Goal: Information Seeking & Learning: Understand process/instructions

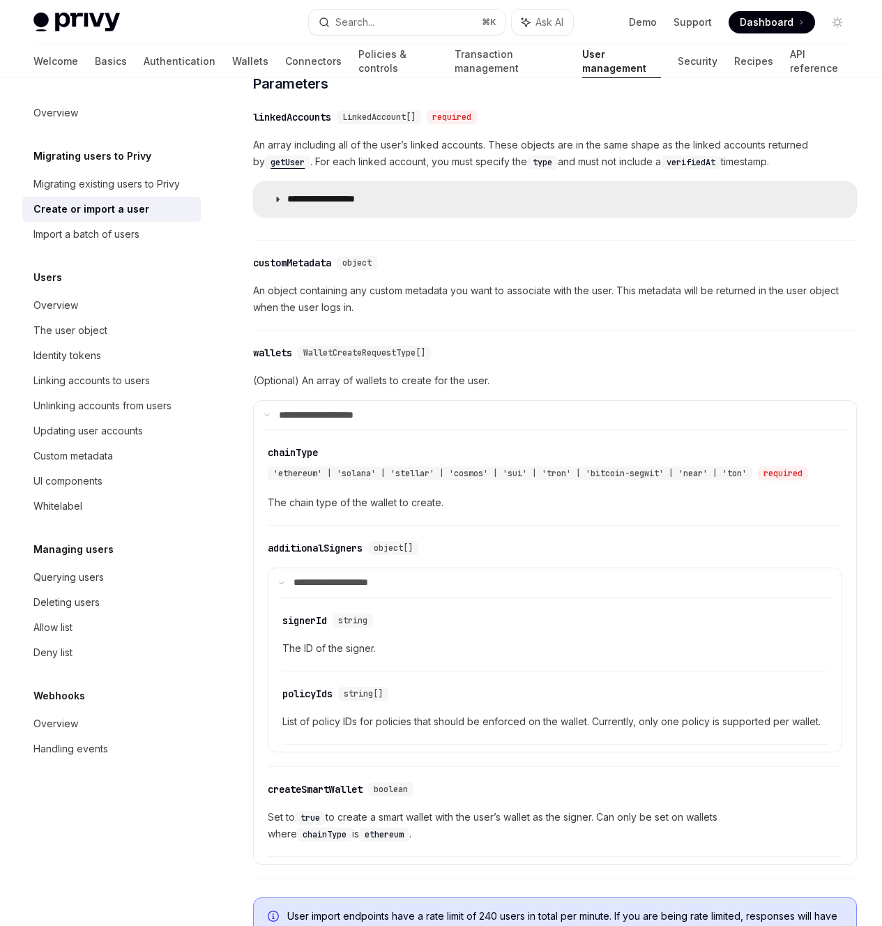
scroll to position [549, 0]
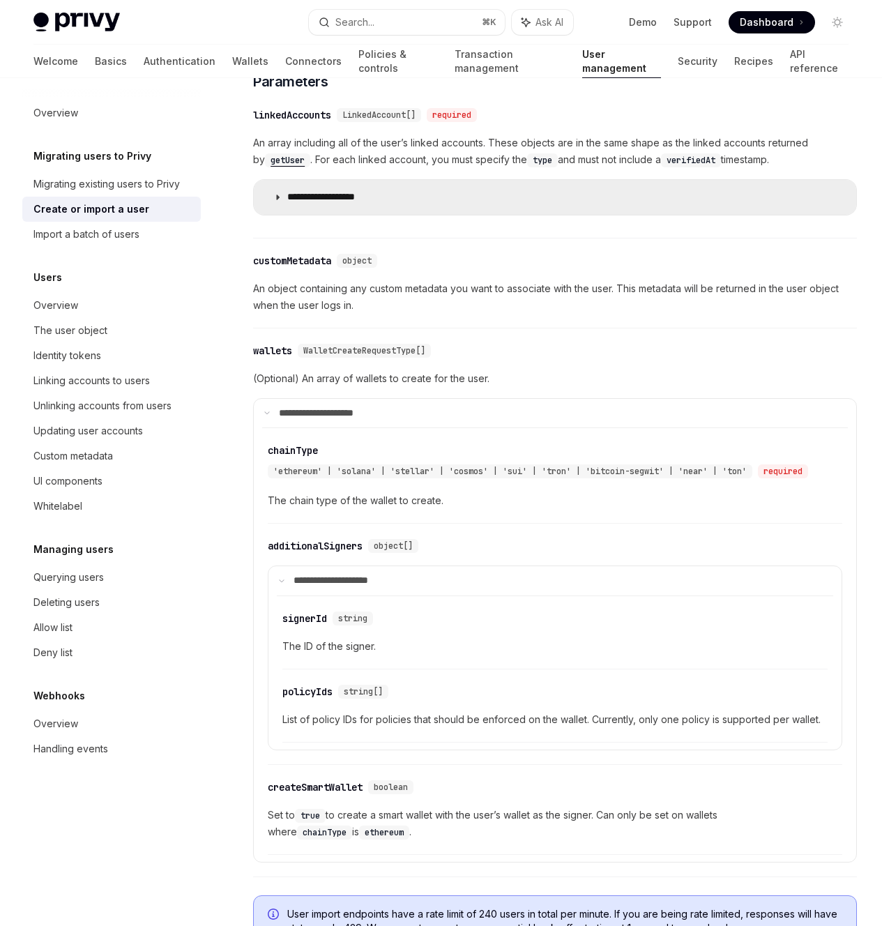
click at [340, 204] on p "**********" at bounding box center [336, 197] width 99 height 13
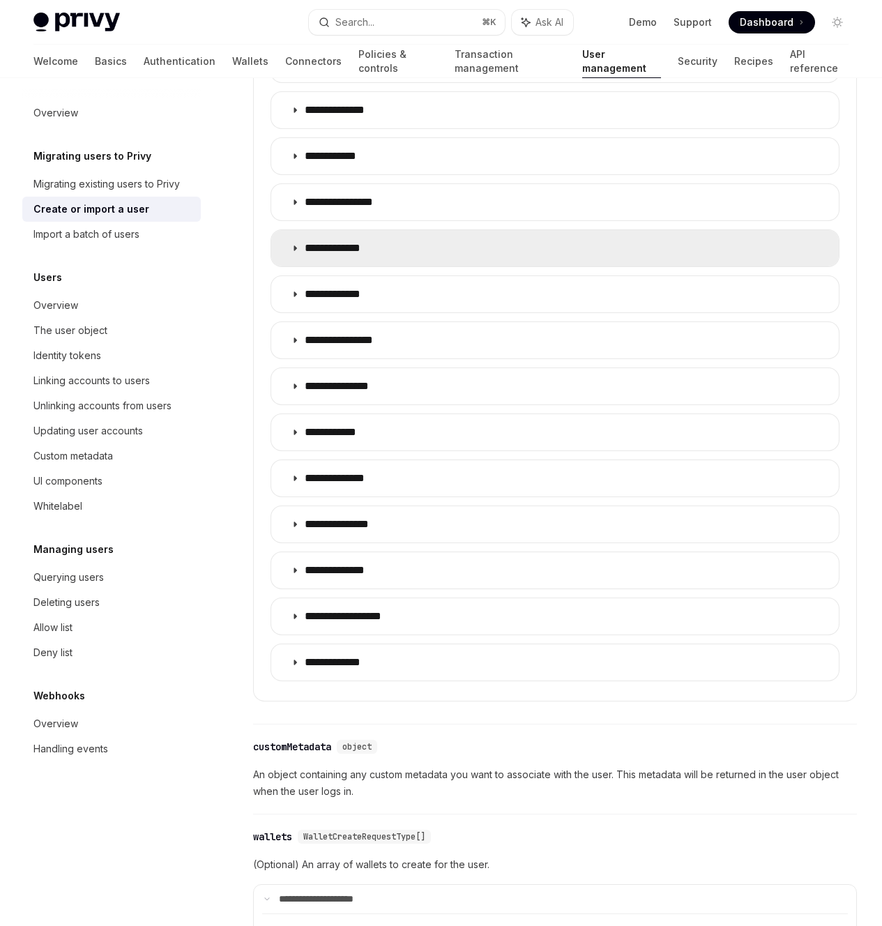
scroll to position [777, 0]
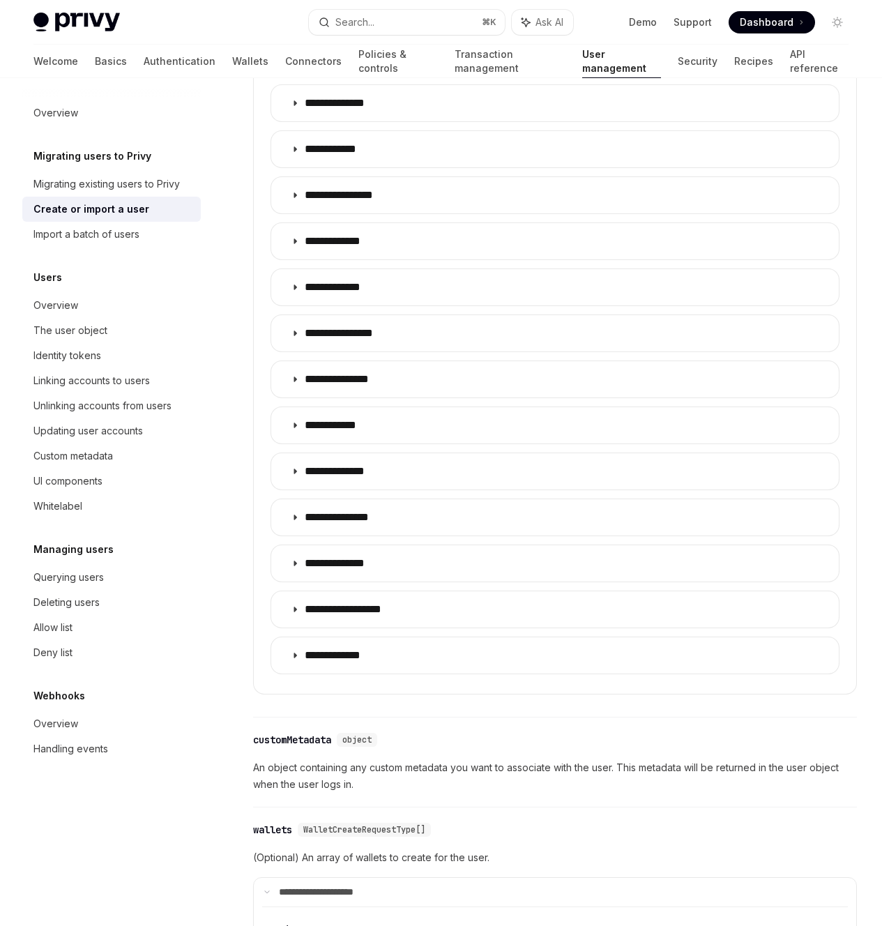
click at [382, 64] on p "**********" at bounding box center [357, 57] width 105 height 14
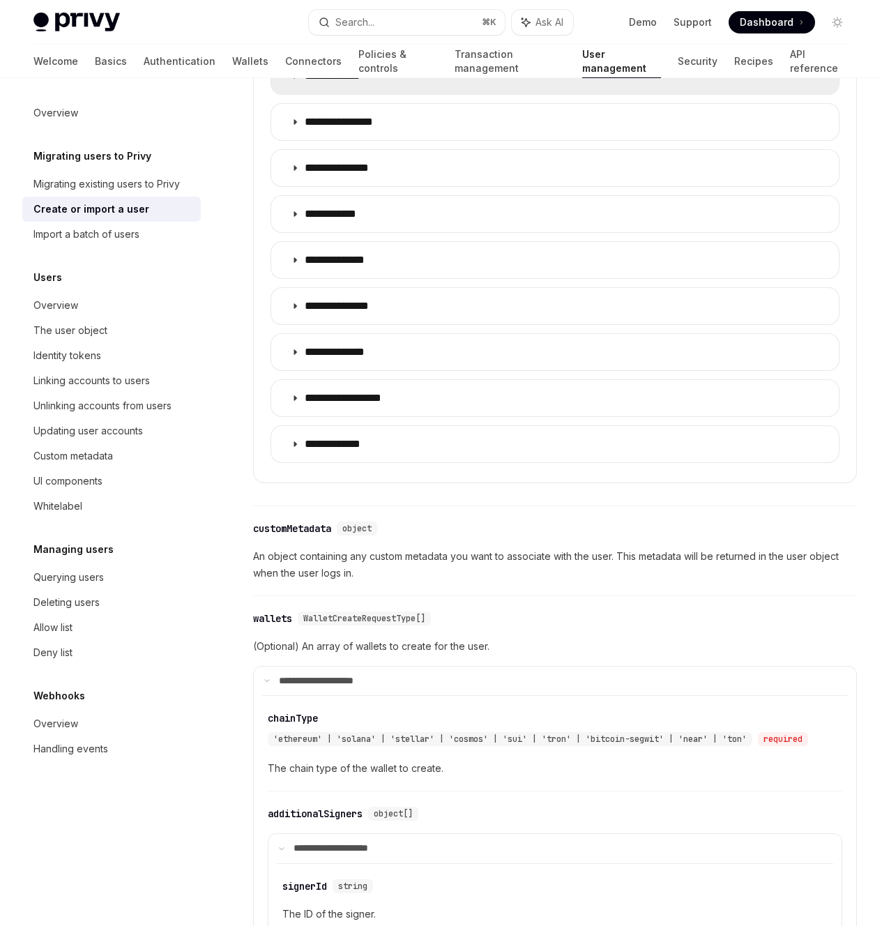
scroll to position [1097, 0]
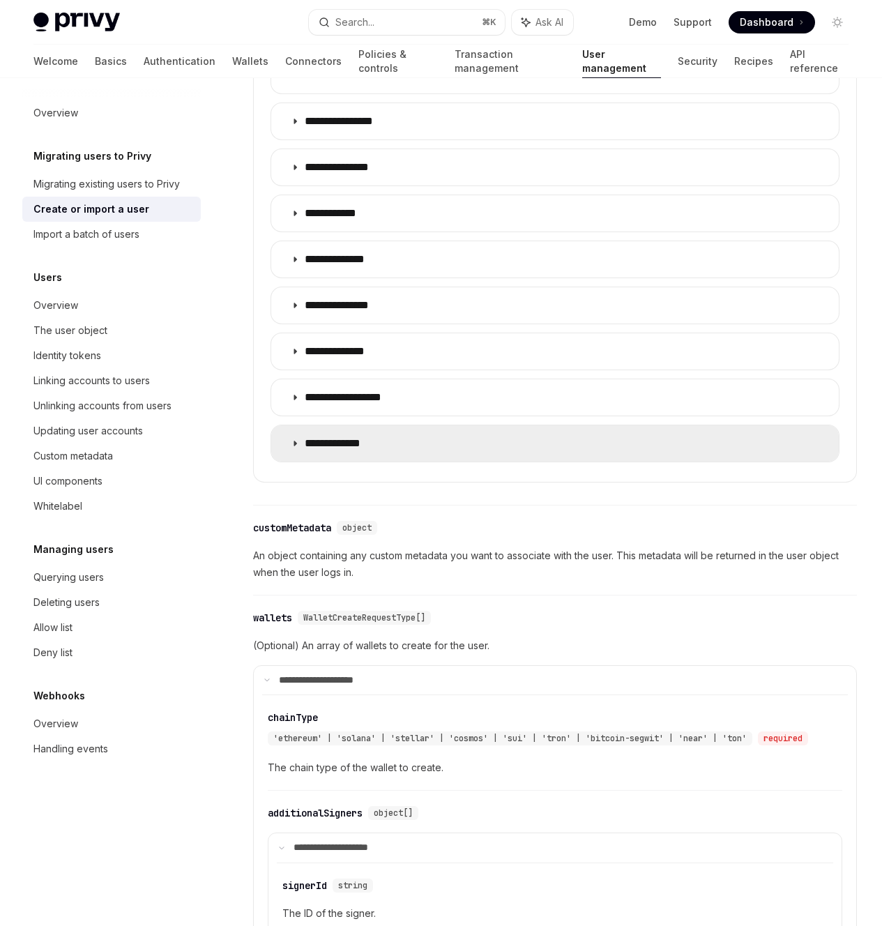
click at [327, 372] on summary "**********" at bounding box center [555, 443] width 568 height 36
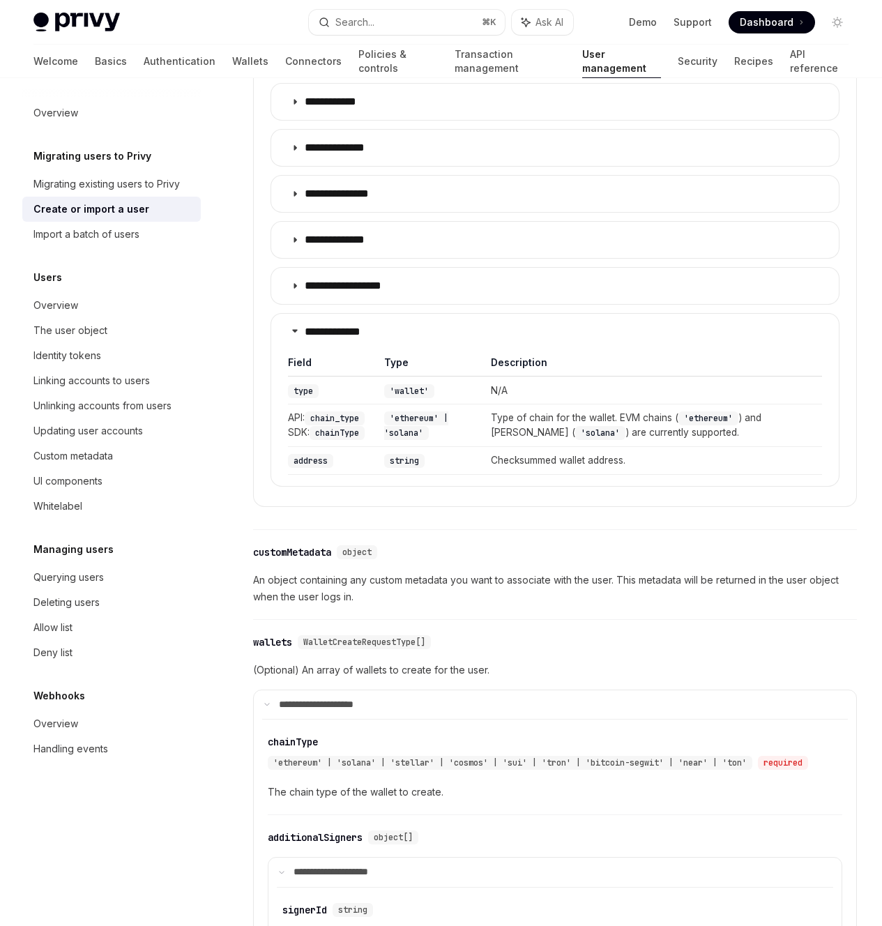
scroll to position [1210, 0]
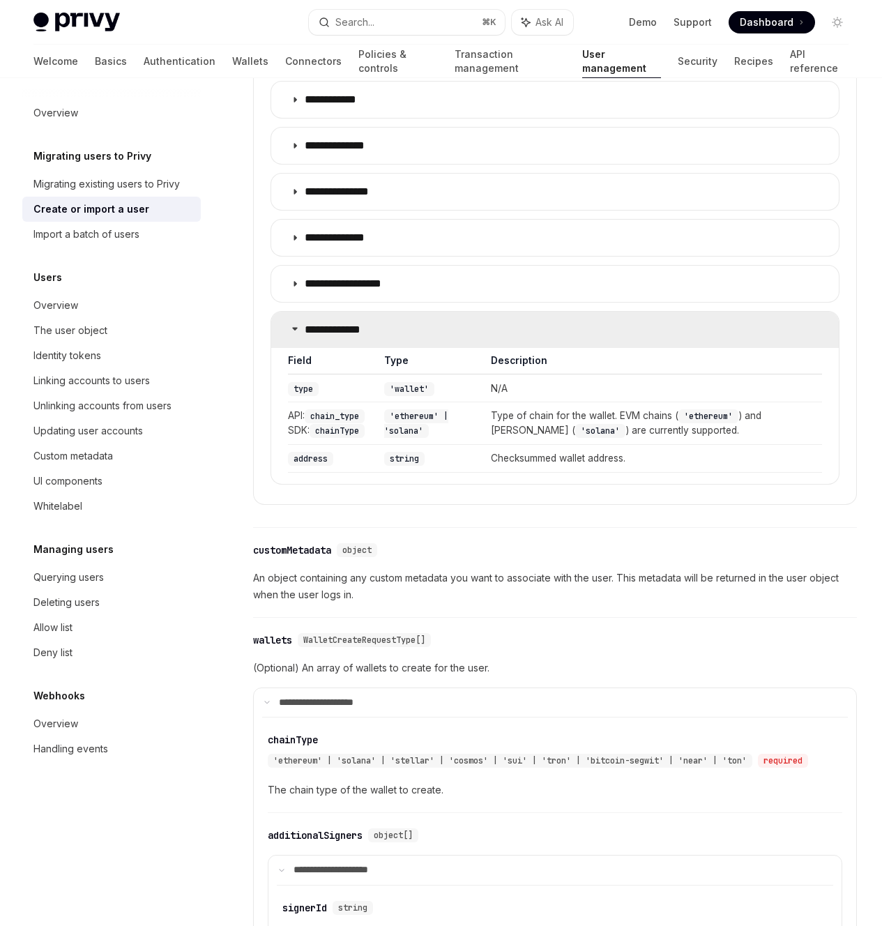
click at [386, 348] on summary "**********" at bounding box center [555, 330] width 568 height 36
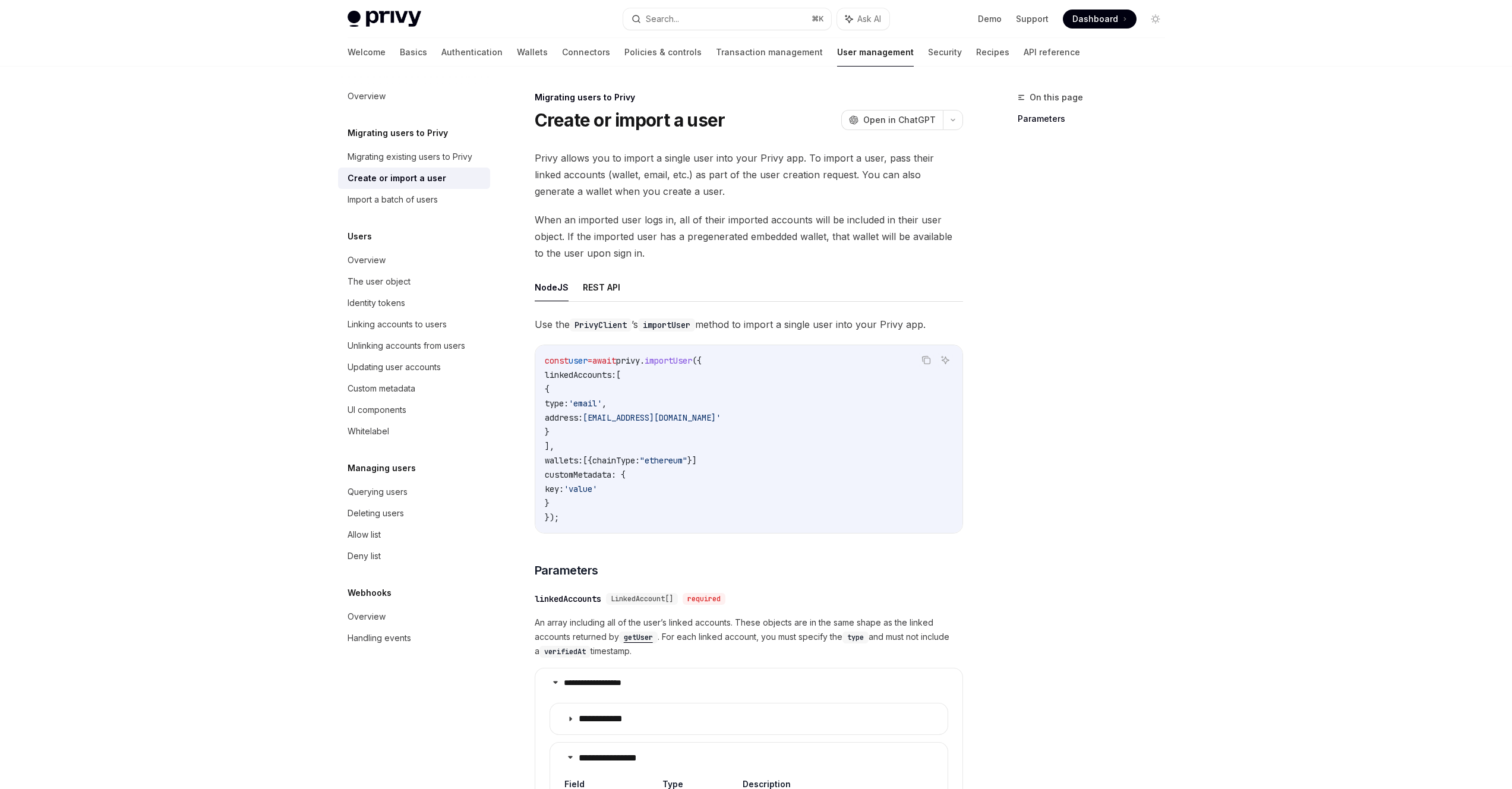
click at [632, 279] on ul "NodeJS REST API" at bounding box center [748, 287] width 429 height 28
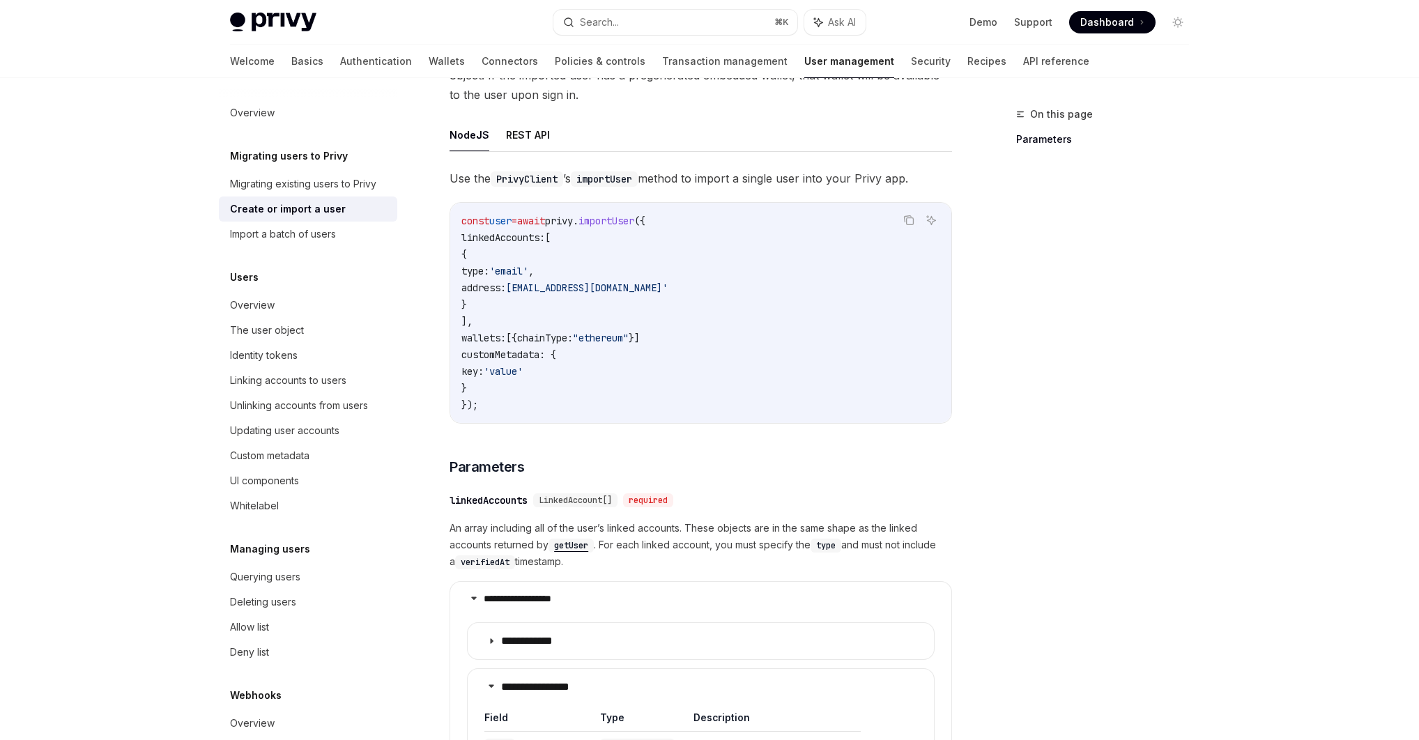
scroll to position [225, 0]
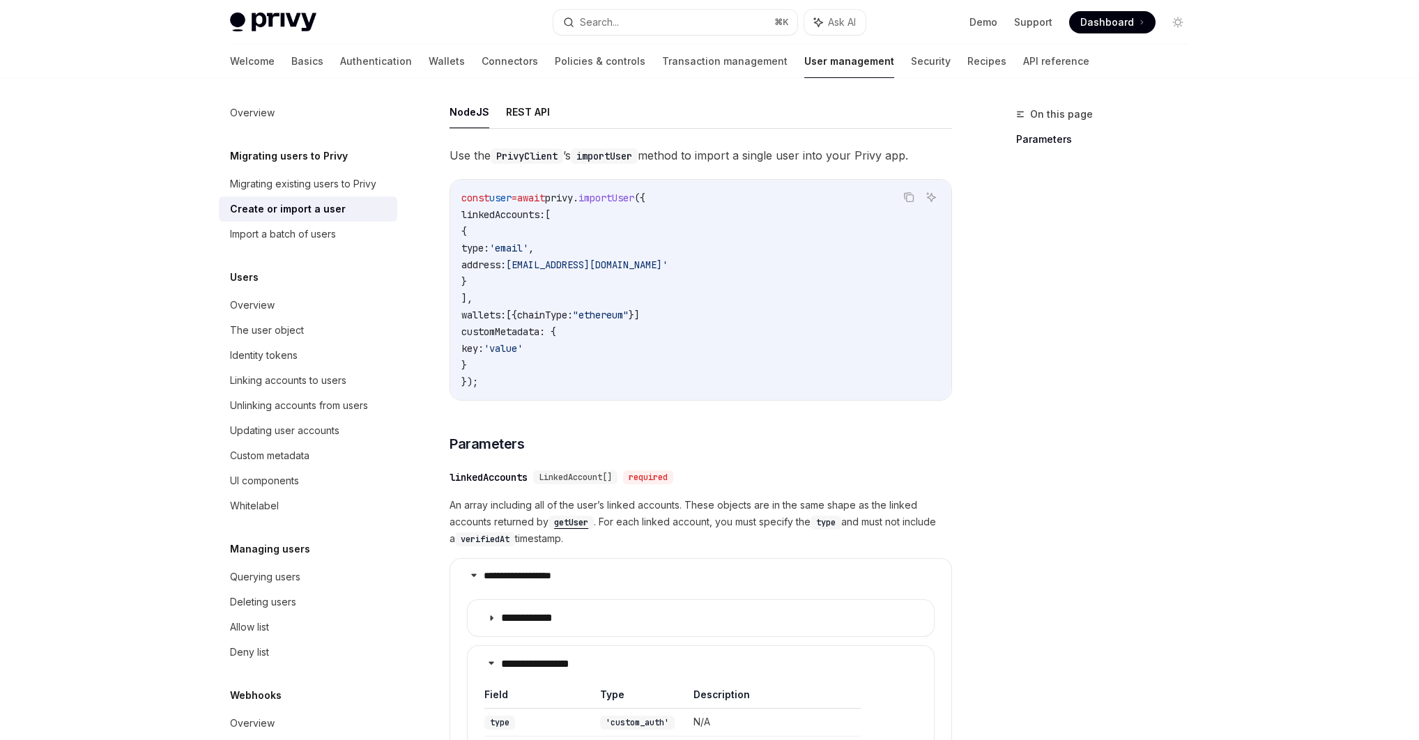
click at [742, 337] on div "On this page Parameters" at bounding box center [1095, 423] width 212 height 634
click at [262, 353] on div "Identity tokens" at bounding box center [264, 355] width 68 height 17
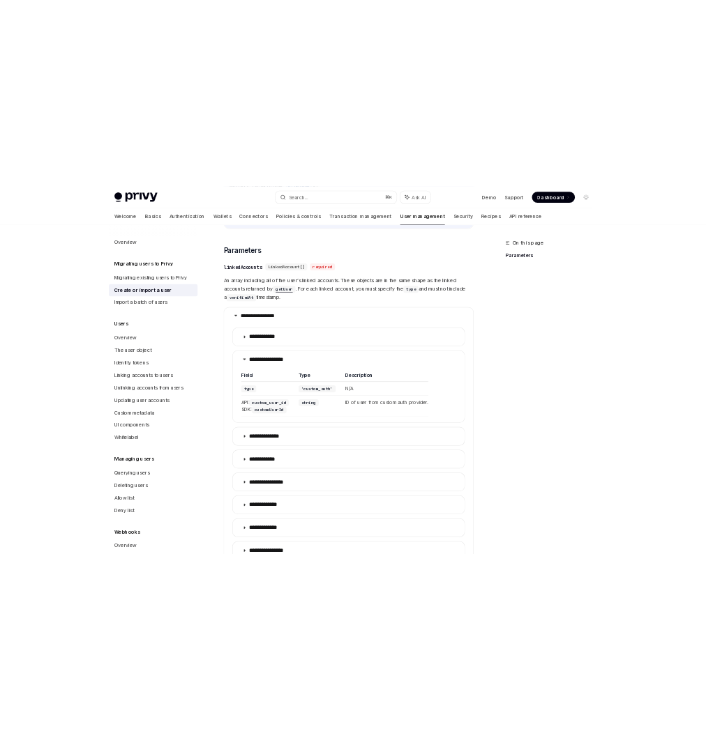
scroll to position [547, 0]
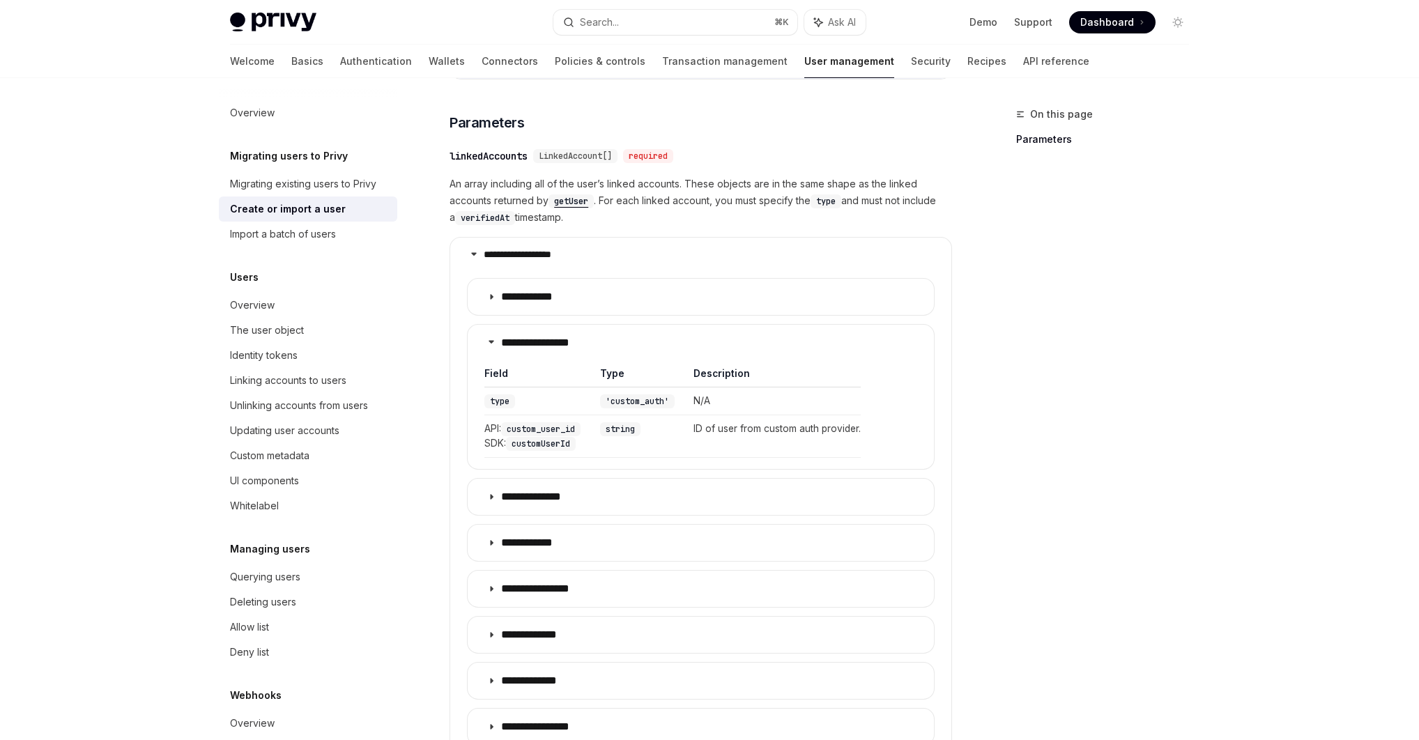
click at [742, 372] on div "On this page Parameters" at bounding box center [1095, 423] width 212 height 634
click at [270, 26] on img at bounding box center [273, 23] width 86 height 20
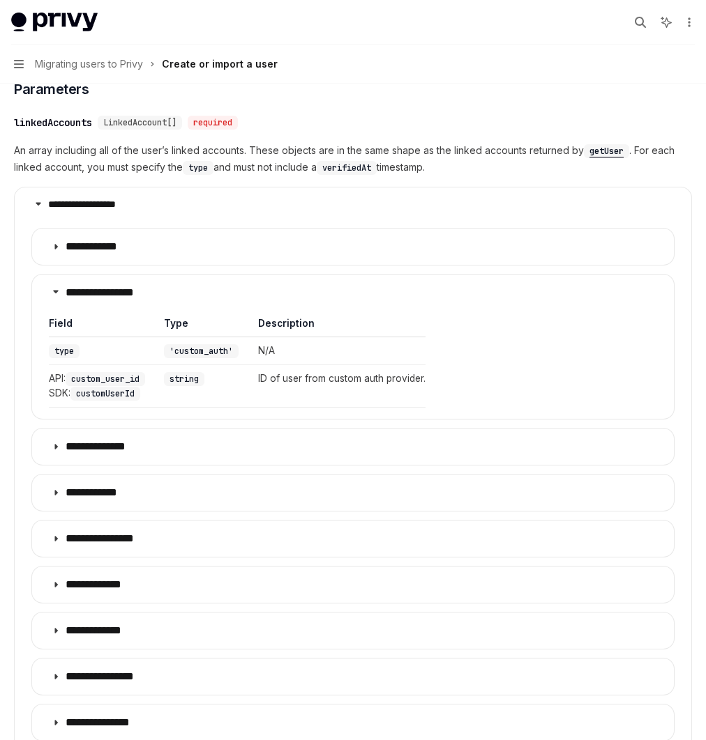
click at [73, 15] on img at bounding box center [54, 23] width 86 height 20
type textarea "*"
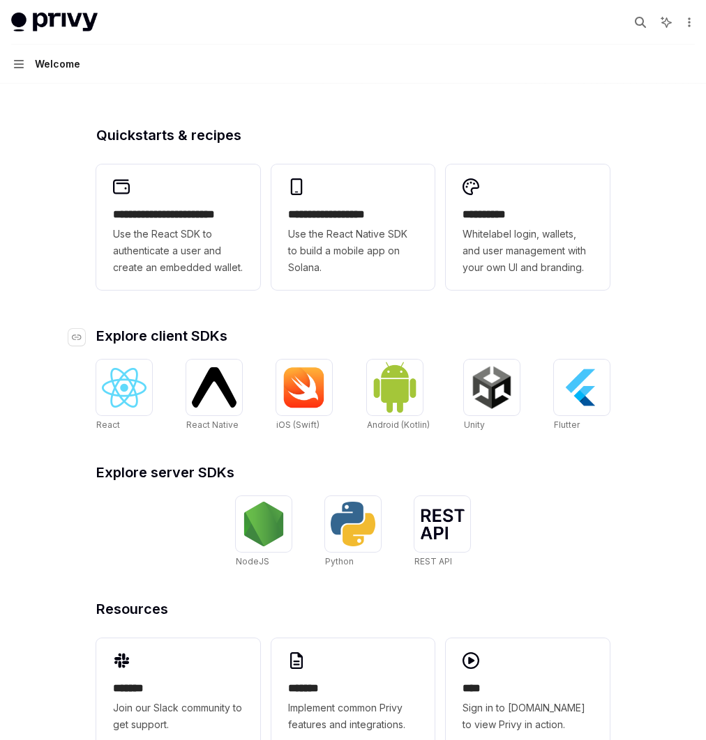
scroll to position [360, 0]
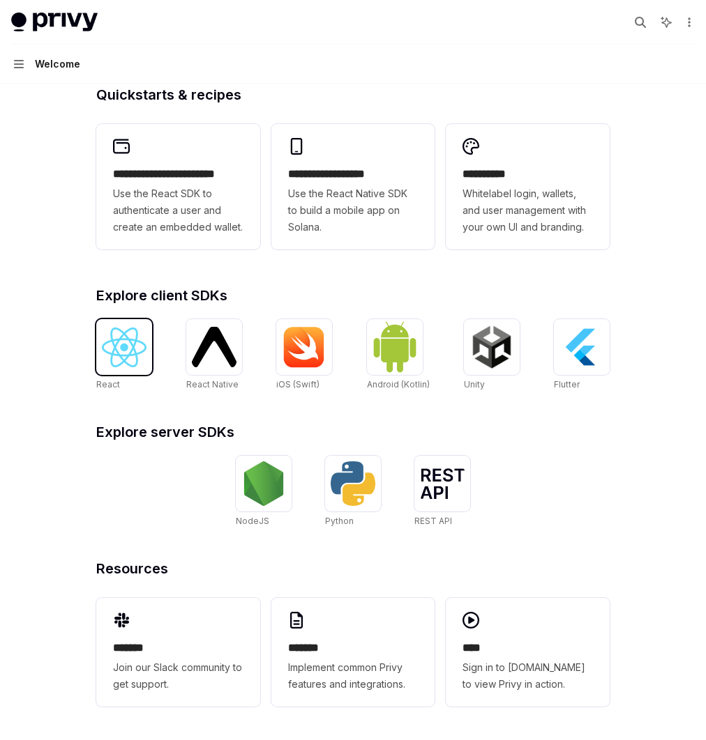
click at [146, 346] on img at bounding box center [124, 348] width 45 height 40
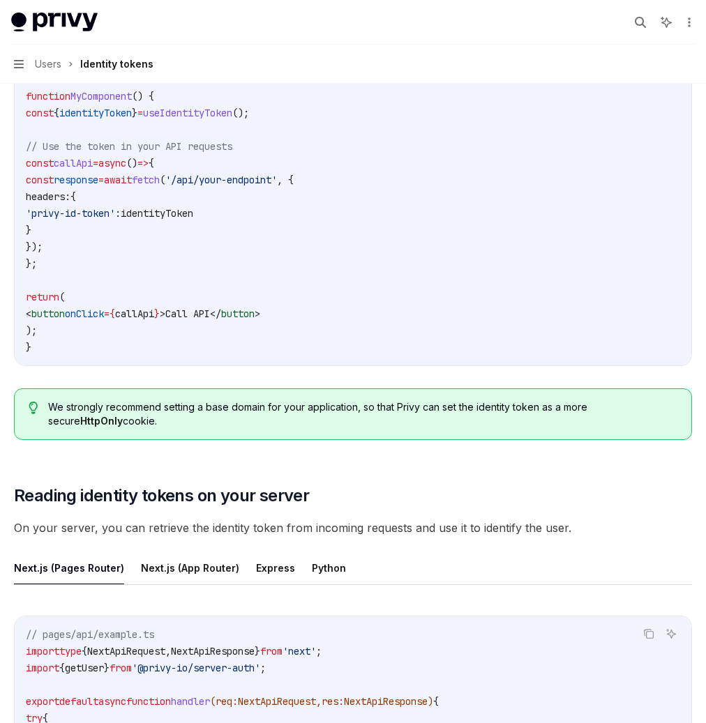
scroll to position [1327, 0]
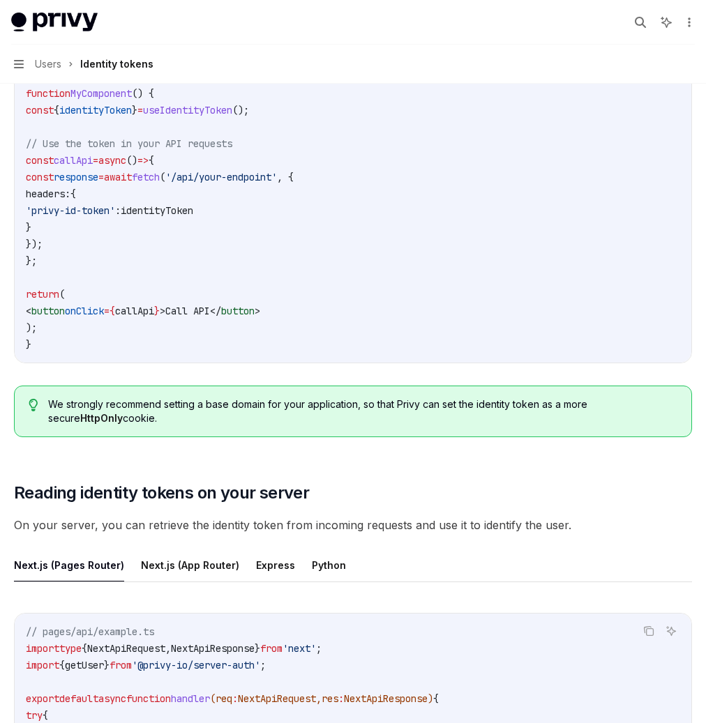
click at [0, 0] on div "Import a batch of users" at bounding box center [0, 0] width 0 height 0
click at [0, 0] on div "Create or import a user" at bounding box center [0, 0] width 0 height 0
click at [0, 0] on div "Import a batch of users" at bounding box center [0, 0] width 0 height 0
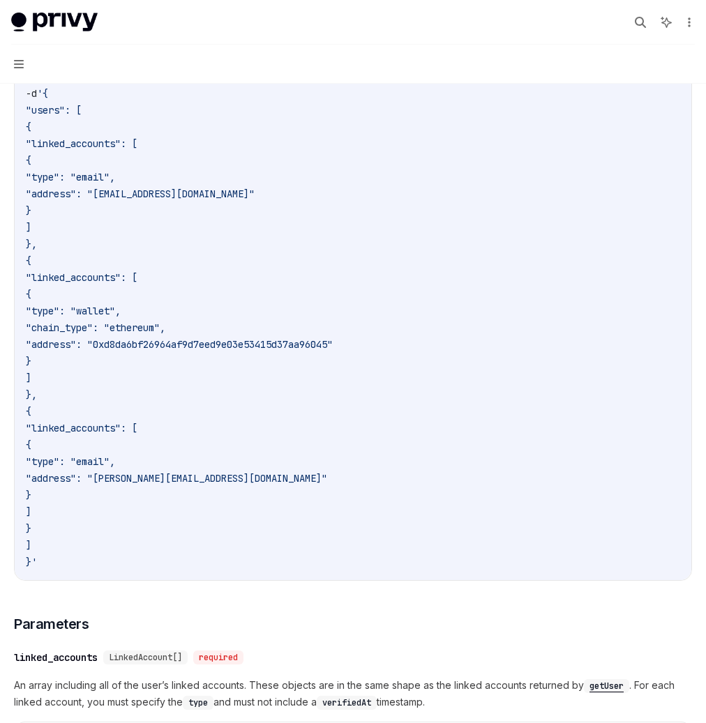
scroll to position [489, 0]
drag, startPoint x: 399, startPoint y: 122, endPoint x: 556, endPoint y: 533, distance: 440.5
click at [556, 533] on code "$ curl --request POST https://auth.privy.io/api/v1/users/import \ -u "<your-pri…" at bounding box center [353, 295] width 654 height 552
click at [519, 300] on code "$ curl --request POST https://auth.privy.io/api/v1/users/import \ -u "<your-pri…" at bounding box center [353, 295] width 654 height 552
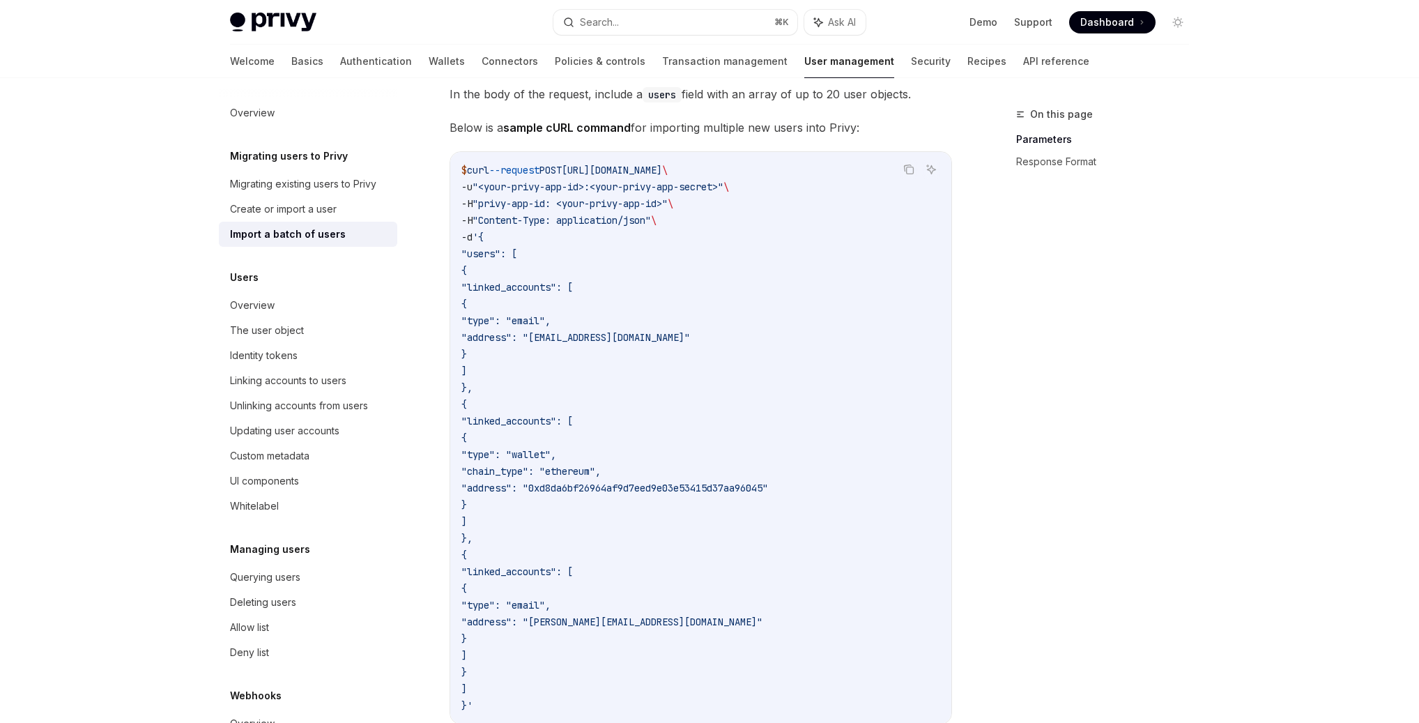
scroll to position [381, 0]
drag, startPoint x: 586, startPoint y: 162, endPoint x: 777, endPoint y: 662, distance: 534.5
click at [776, 680] on code "$ curl --request POST https://auth.privy.io/api/v1/users/import \ -u "<your-pri…" at bounding box center [701, 437] width 479 height 552
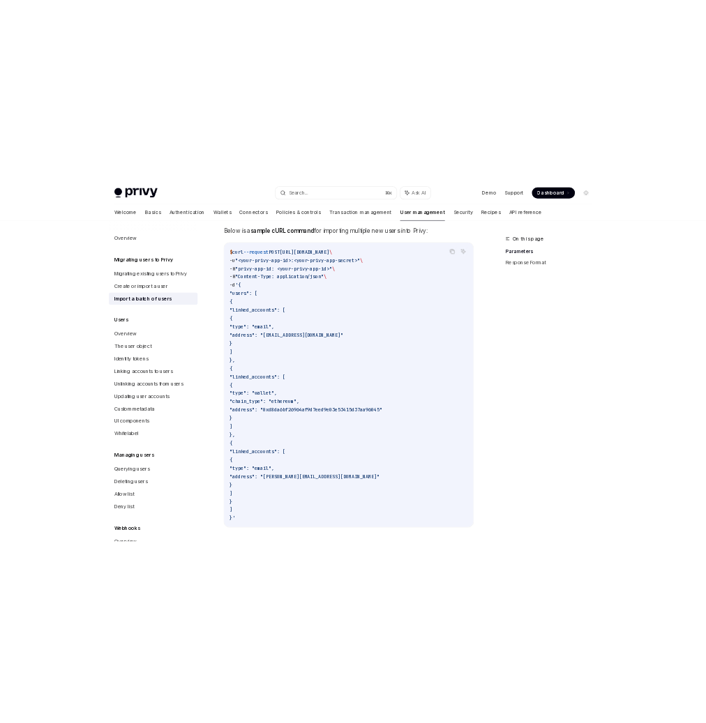
scroll to position [406, 0]
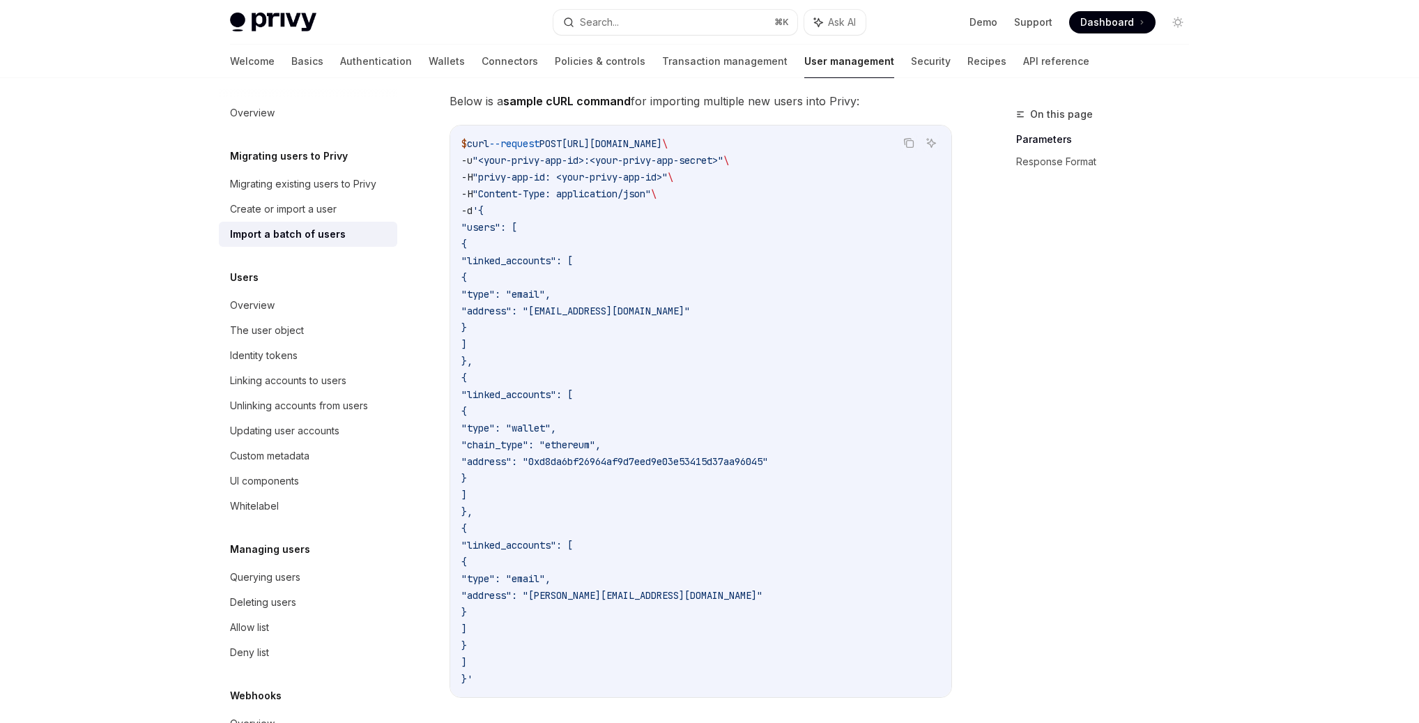
drag, startPoint x: 517, startPoint y: 262, endPoint x: 672, endPoint y: 342, distance: 174.0
click at [672, 342] on code "$ curl --request POST https://auth.privy.io/api/v1/users/import \ -u "<your-pri…" at bounding box center [701, 411] width 479 height 552
click at [664, 323] on code "$ curl --request POST https://auth.privy.io/api/v1/users/import \ -u "<your-pri…" at bounding box center [701, 411] width 479 height 552
click at [662, 311] on span ""address": "joker@gmail.com"" at bounding box center [576, 311] width 229 height 13
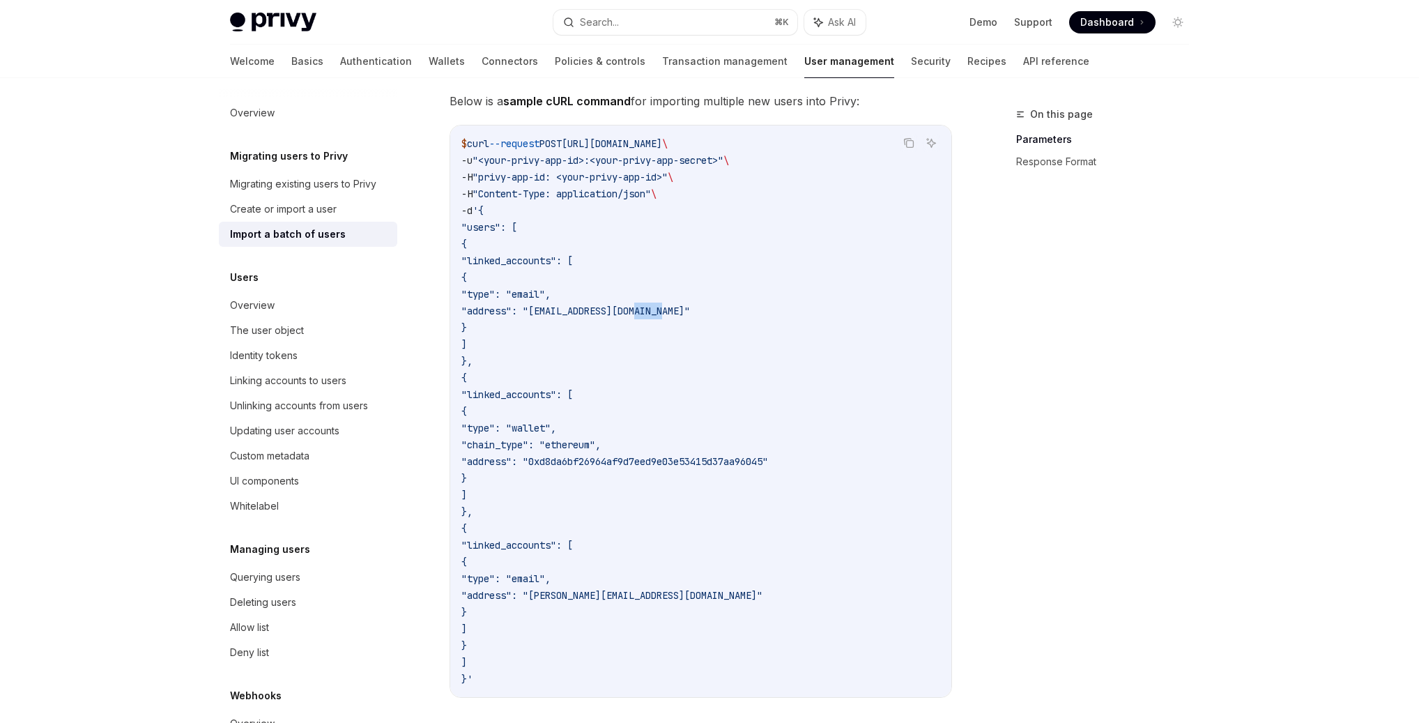
drag, startPoint x: 562, startPoint y: 402, endPoint x: 745, endPoint y: 474, distance: 197.2
click at [744, 480] on code "$ curl --request POST https://auth.privy.io/api/v1/users/import \ -u "<your-pri…" at bounding box center [701, 411] width 479 height 552
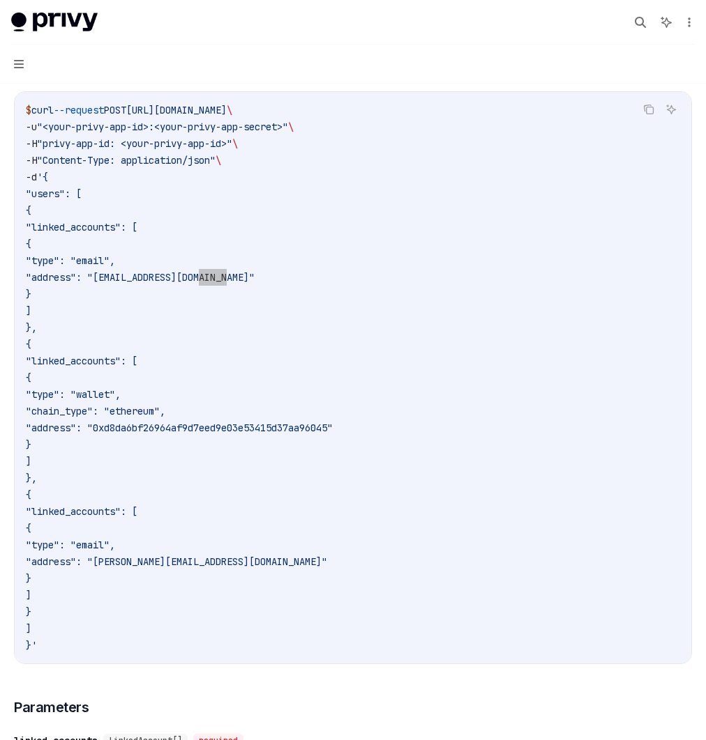
type textarea "*"
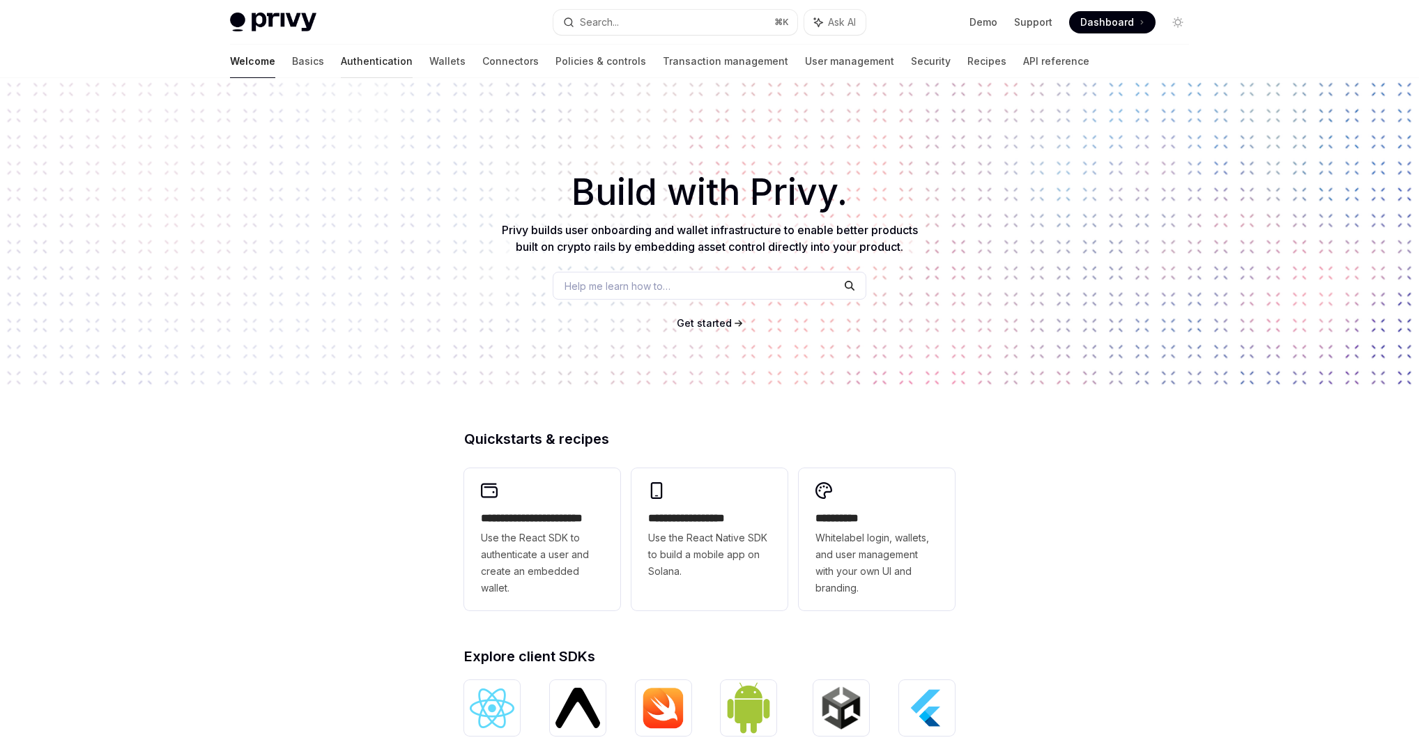
click at [341, 59] on link "Authentication" at bounding box center [377, 61] width 72 height 33
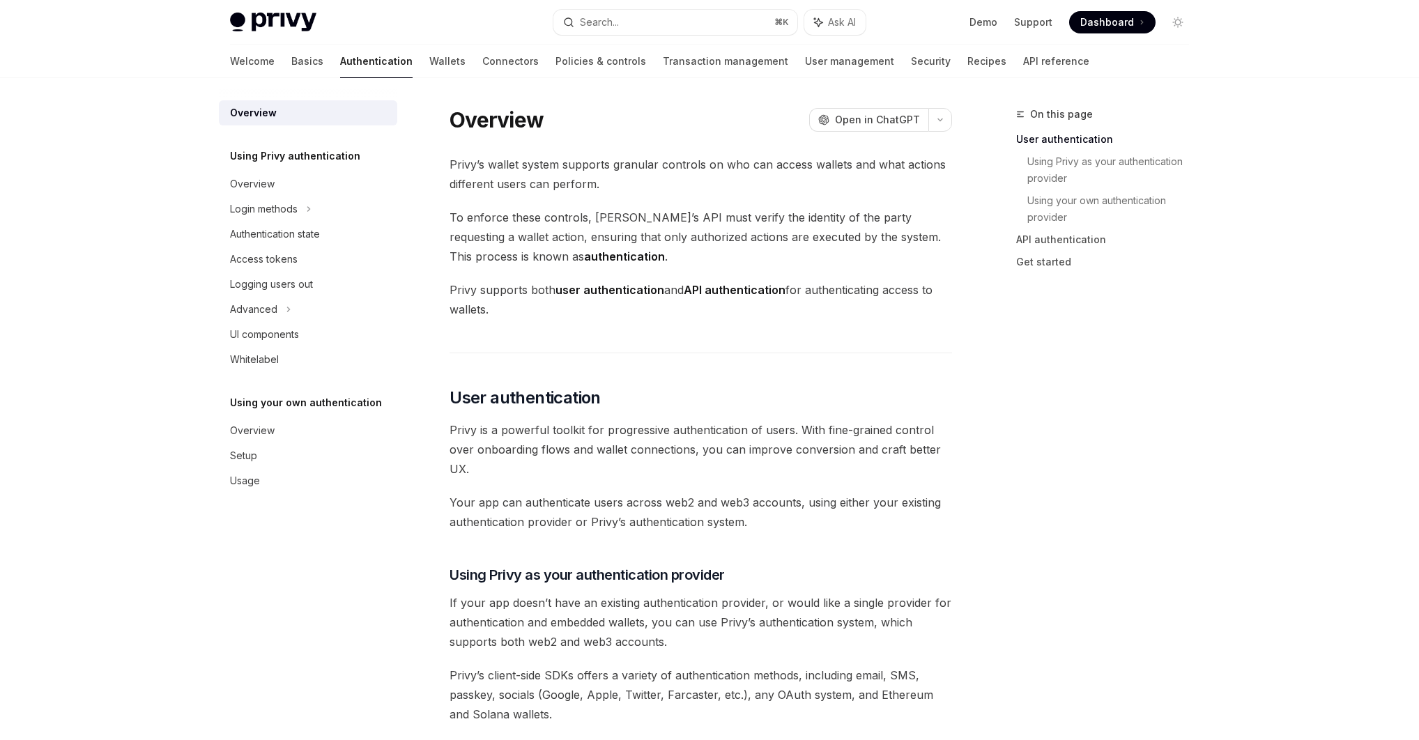
click at [479, 234] on span "To enforce these controls, Privy’s API must verify the identity of the party re…" at bounding box center [701, 237] width 503 height 59
click at [653, 261] on span "To enforce these controls, Privy’s API must verify the identity of the party re…" at bounding box center [701, 237] width 503 height 59
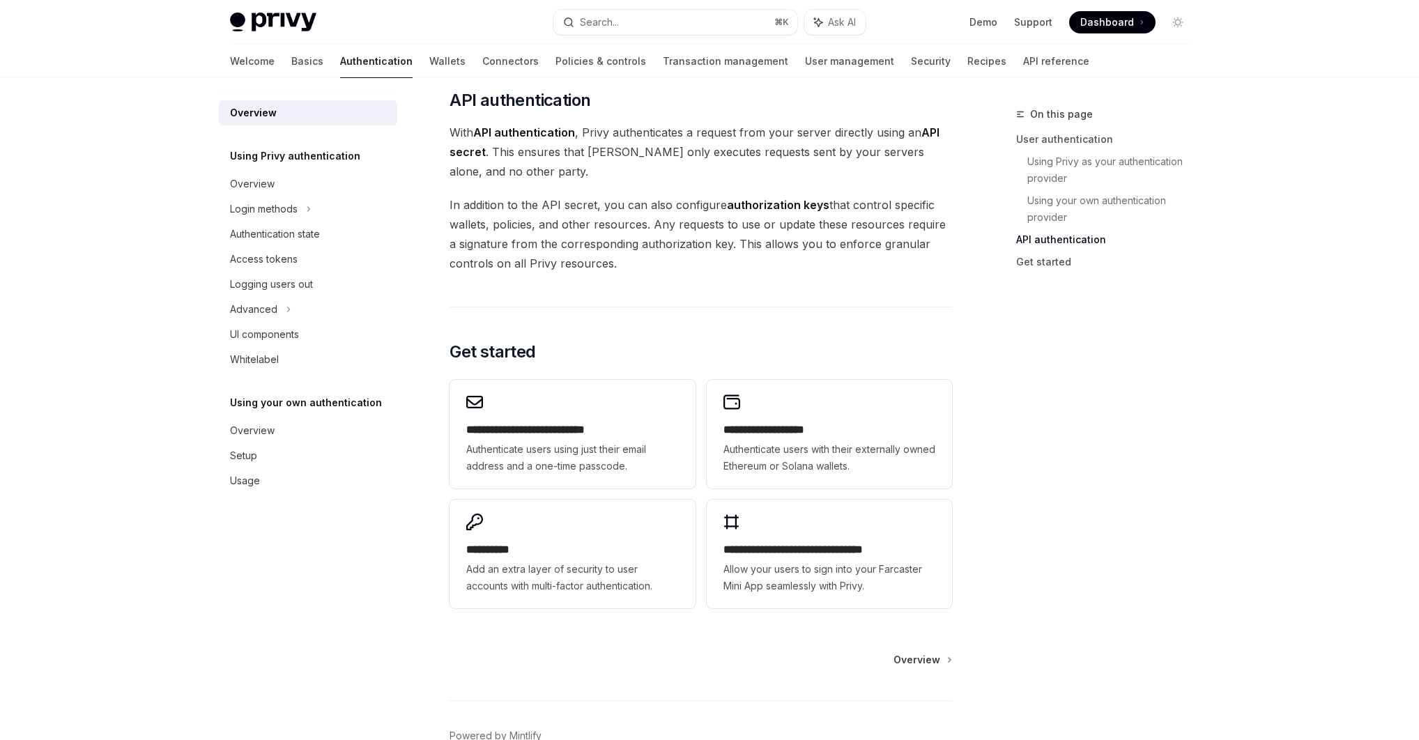
scroll to position [1008, 0]
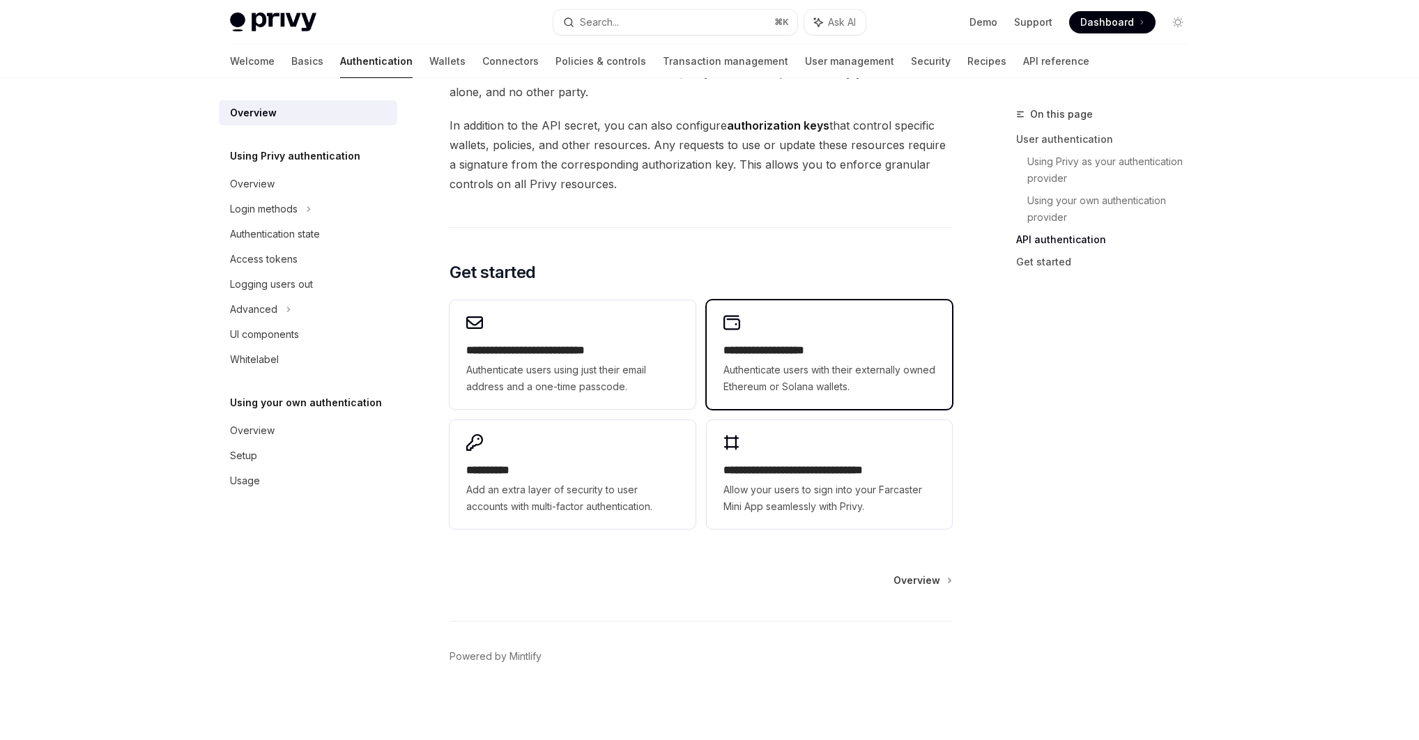
click at [813, 352] on h2 "**********" at bounding box center [830, 350] width 212 height 17
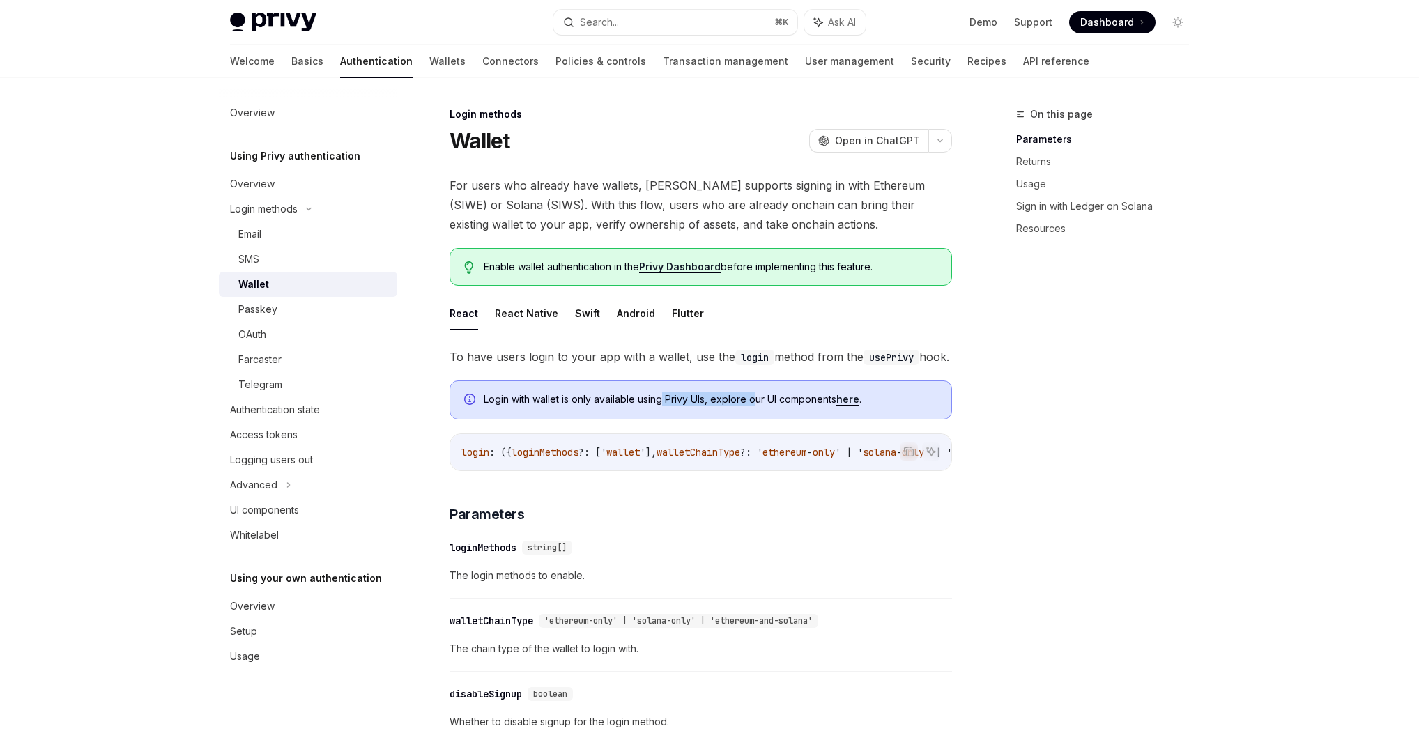
drag, startPoint x: 665, startPoint y: 420, endPoint x: 764, endPoint y: 421, distance: 99.0
click at [761, 406] on span "Login with wallet is only available using Privy UIs, explore our UI components …" at bounding box center [711, 400] width 454 height 14
click at [273, 22] on img at bounding box center [273, 23] width 86 height 20
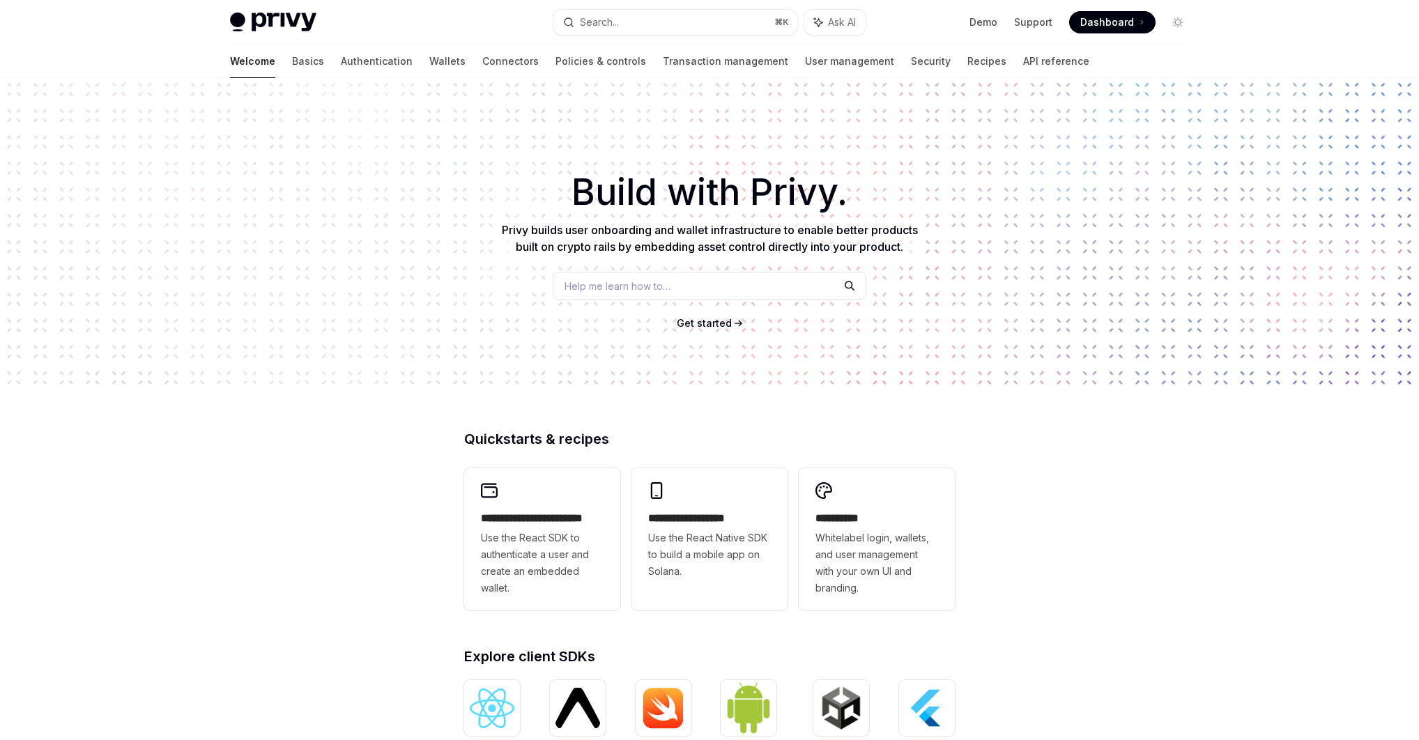
click at [277, 18] on img at bounding box center [273, 23] width 86 height 20
type textarea "*"
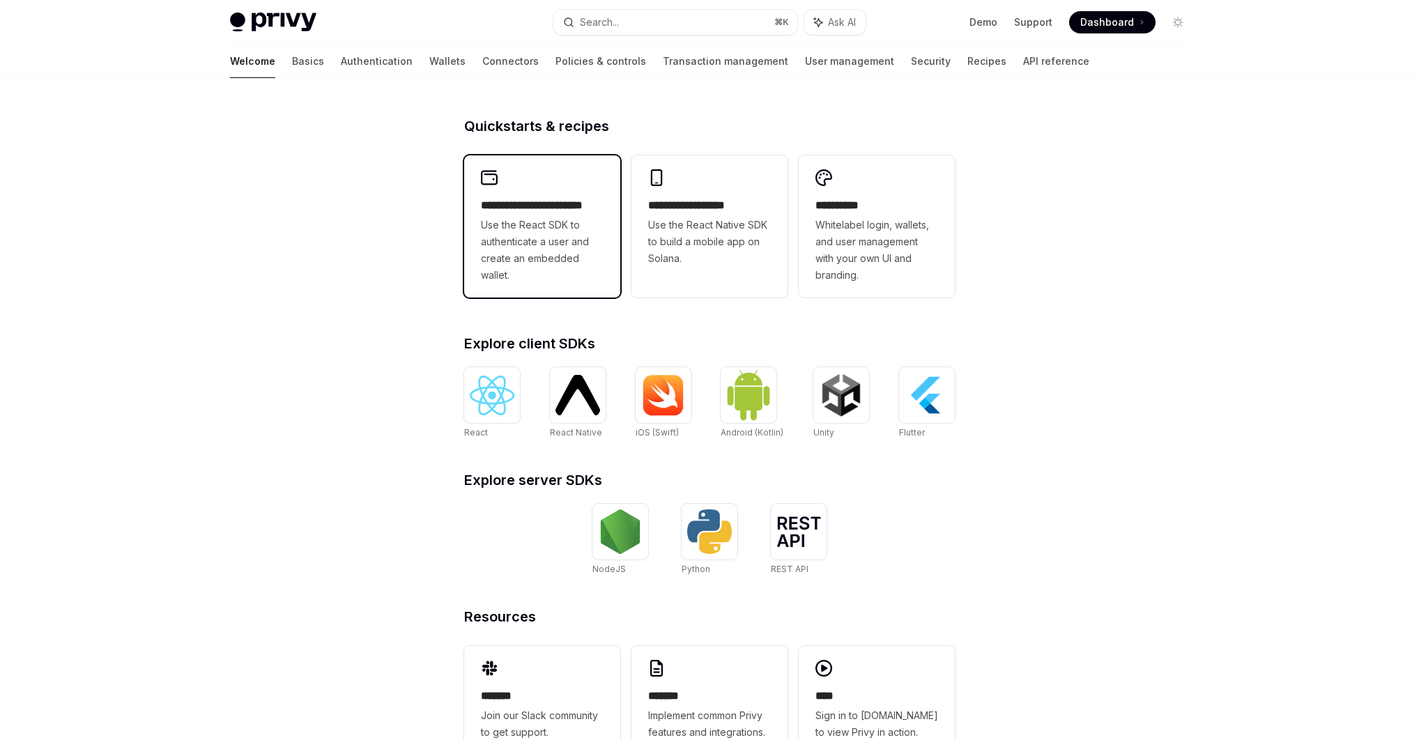
scroll to position [315, 0]
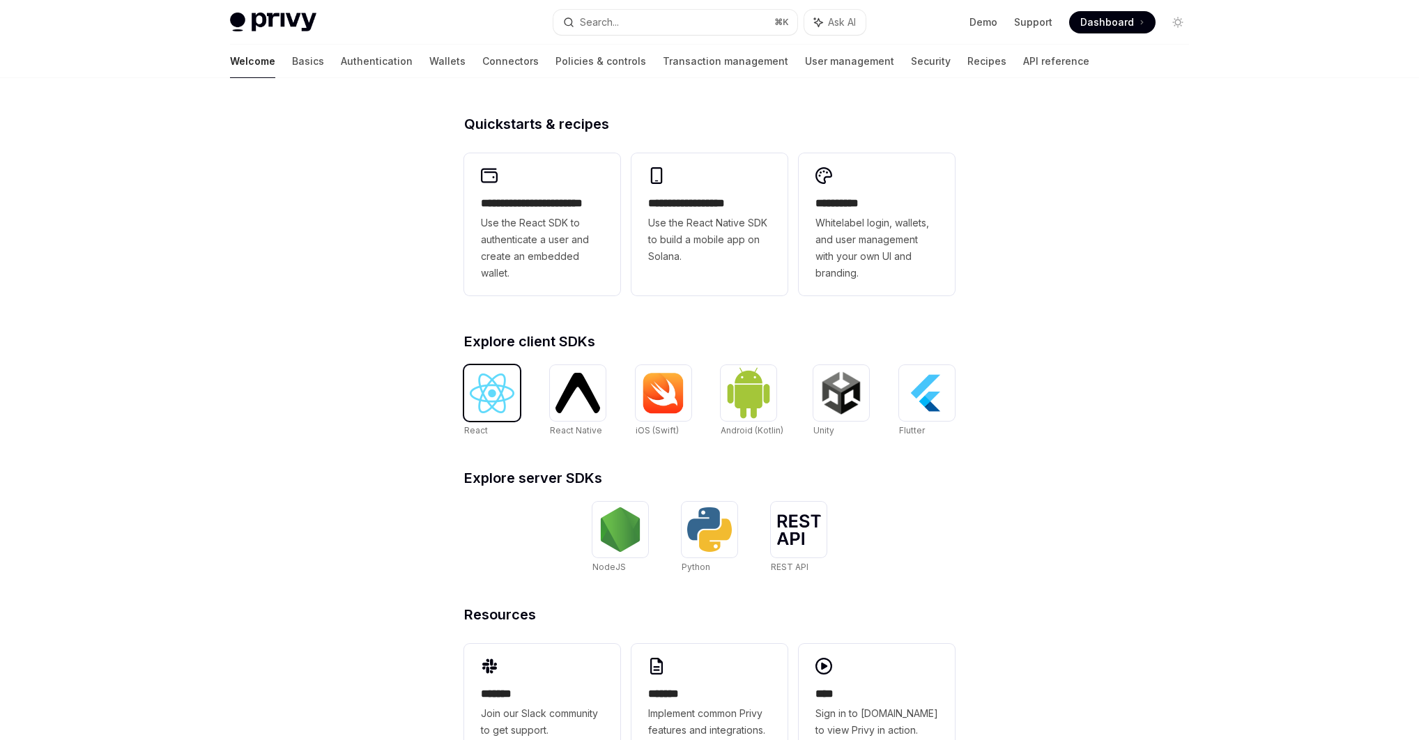
click at [490, 388] on img at bounding box center [492, 394] width 45 height 40
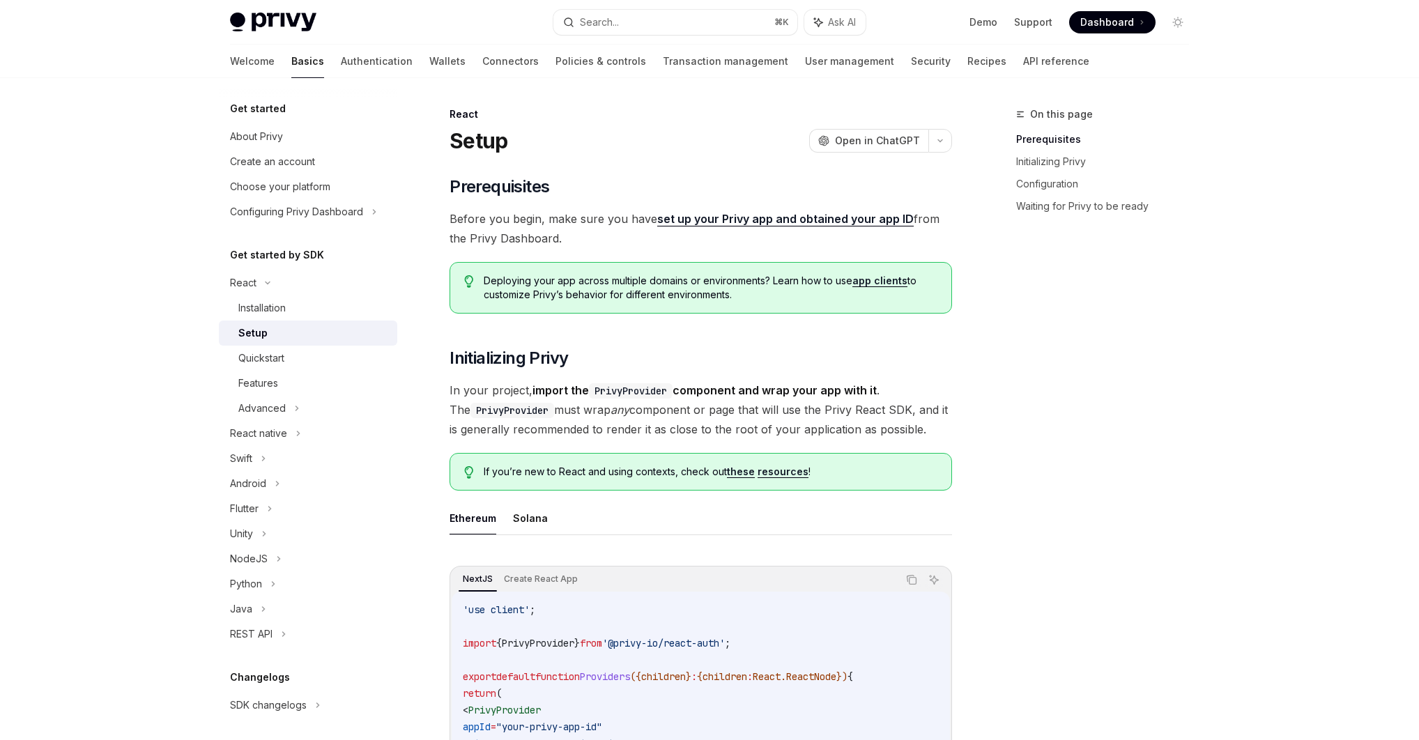
click at [768, 220] on link "set up your Privy app and obtained your app ID" at bounding box center [785, 219] width 257 height 15
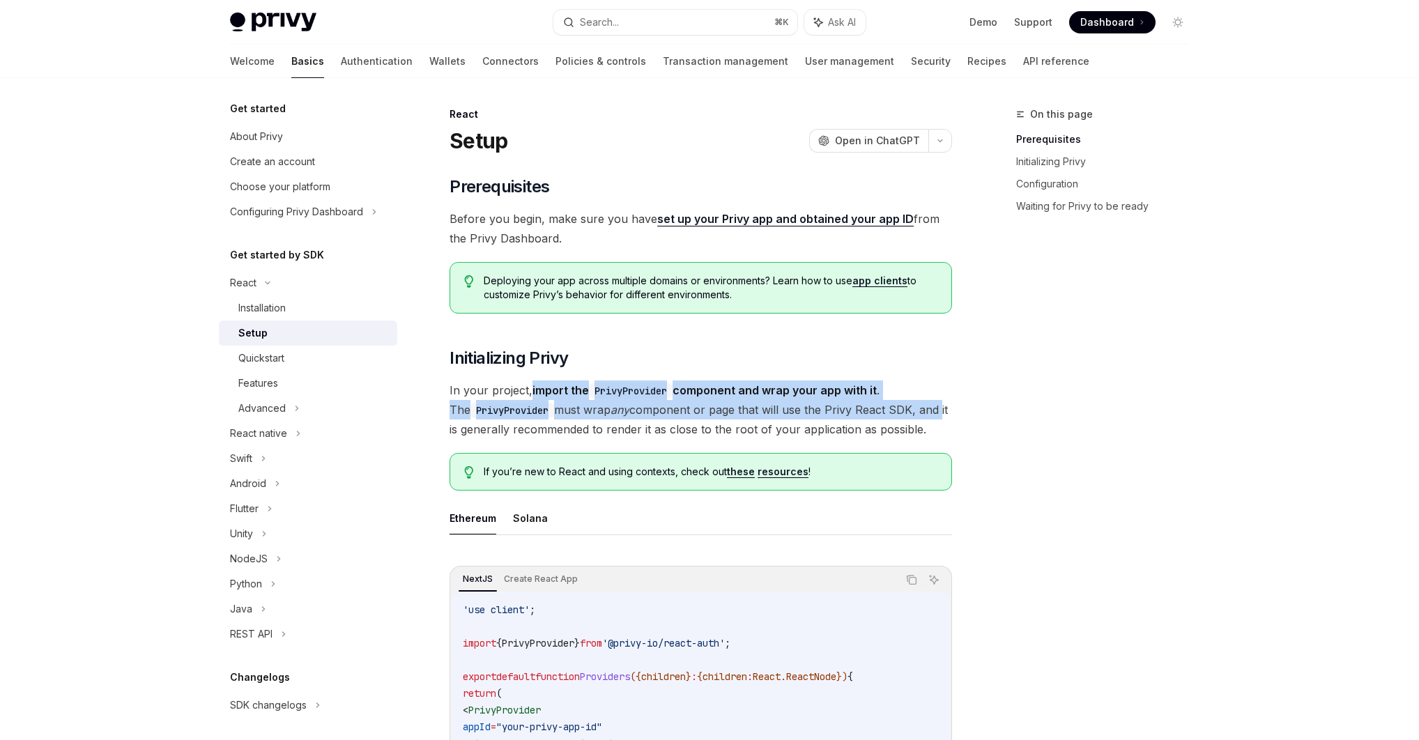
drag, startPoint x: 530, startPoint y: 390, endPoint x: 923, endPoint y: 418, distance: 394.3
click at [923, 418] on span "In your project, import the PrivyProvider component and wrap your app with it .…" at bounding box center [701, 410] width 503 height 59
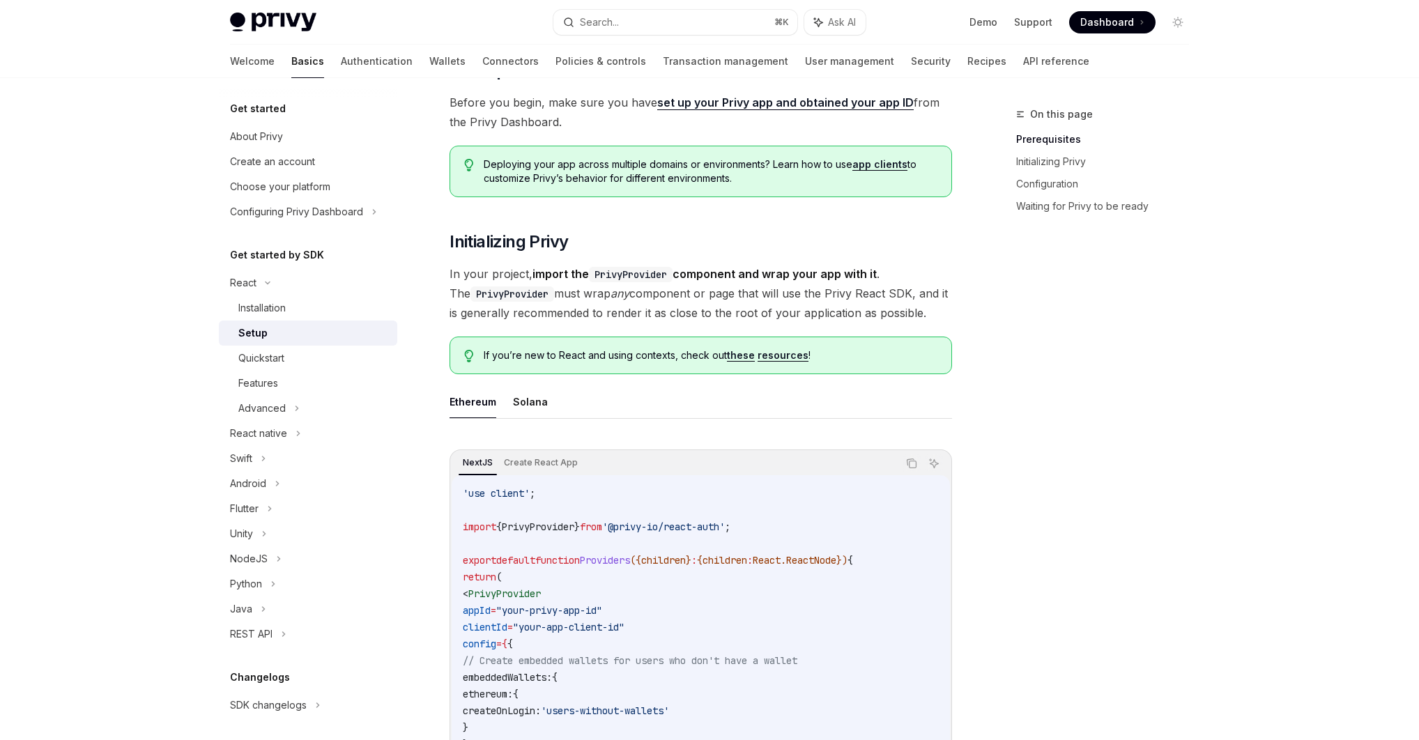
click at [673, 419] on div "Ethereum Solana NextJS Create React App Copy Ask AI 'use client' ; import { Pri…" at bounding box center [701, 637] width 503 height 502
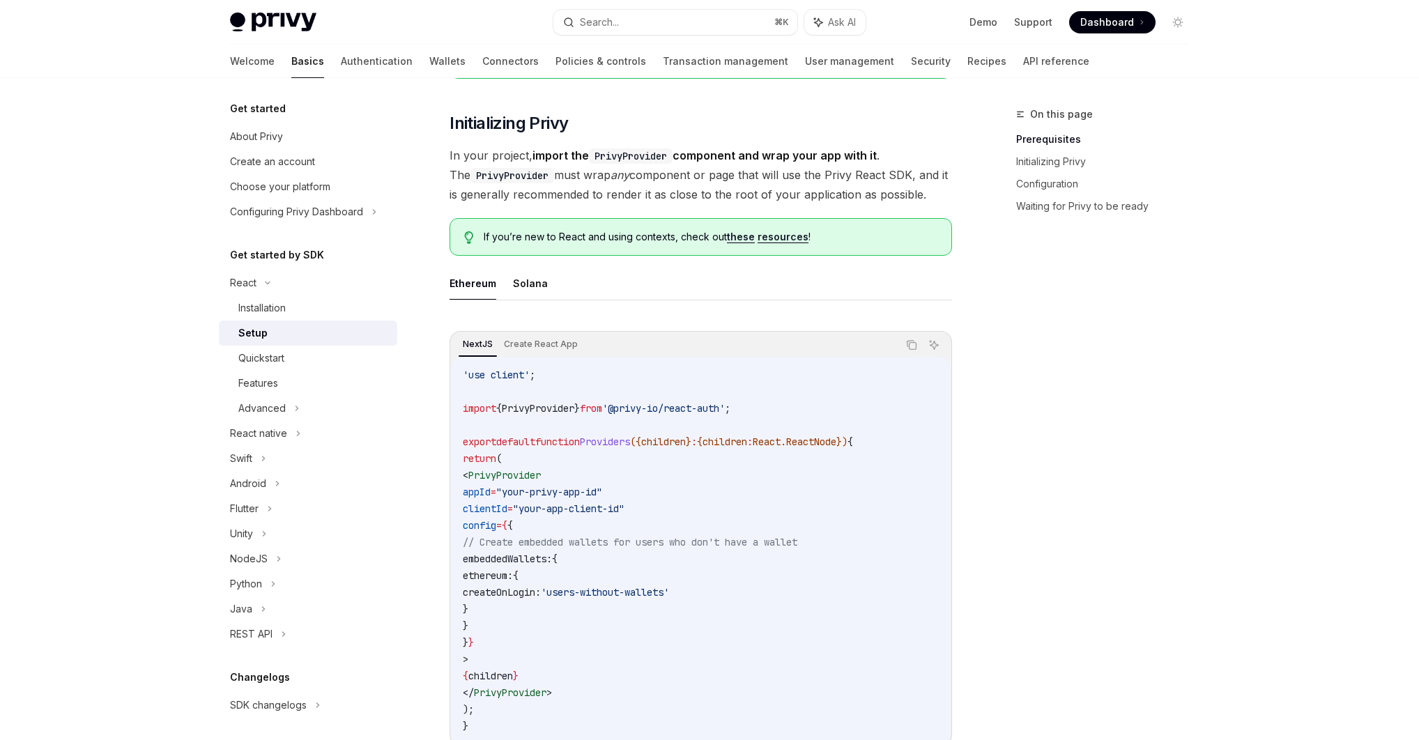
scroll to position [245, 0]
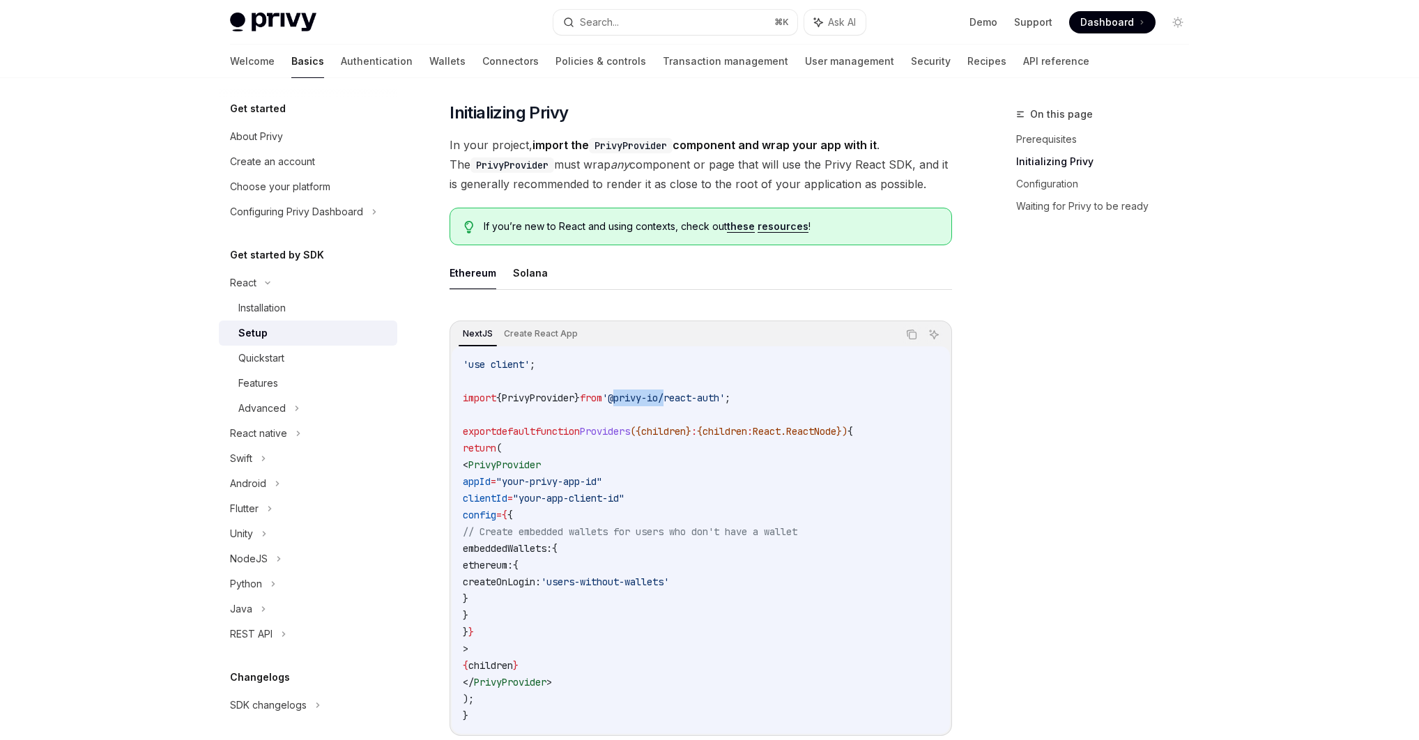
drag, startPoint x: 632, startPoint y: 397, endPoint x: 685, endPoint y: 399, distance: 53.0
click at [685, 399] on span "'@privy-io/react-auth'" at bounding box center [663, 398] width 123 height 13
click at [264, 351] on div "Quickstart" at bounding box center [261, 358] width 46 height 17
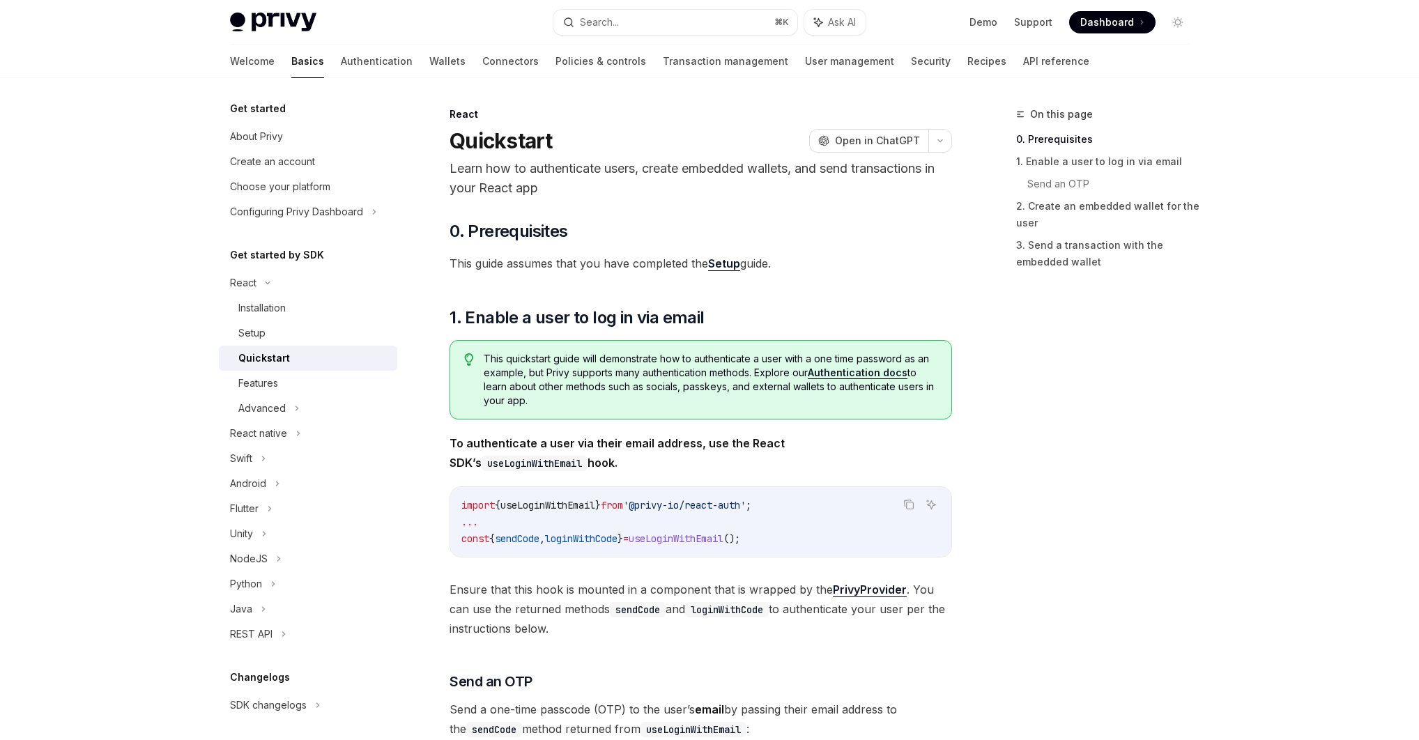
click at [1081, 137] on link "0. Prerequisites" at bounding box center [1109, 139] width 184 height 22
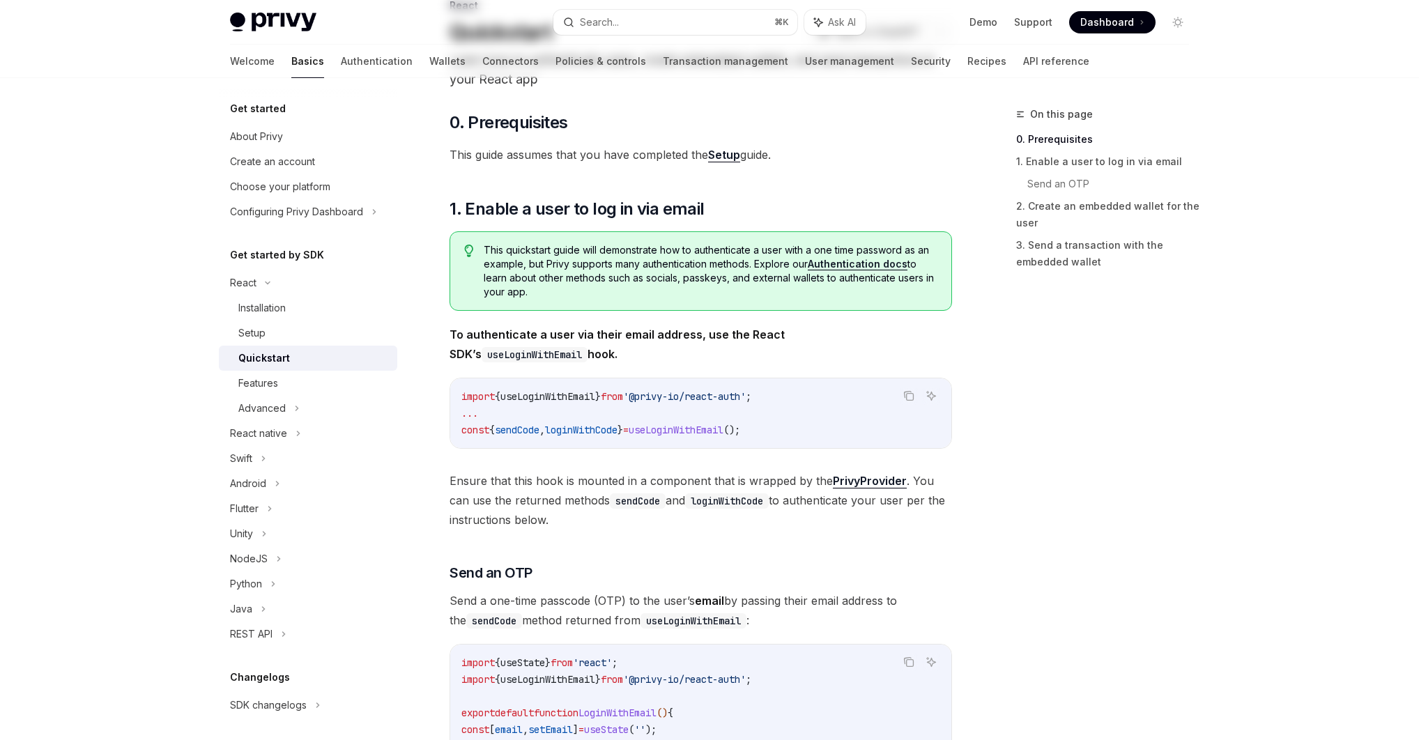
scroll to position [114, 0]
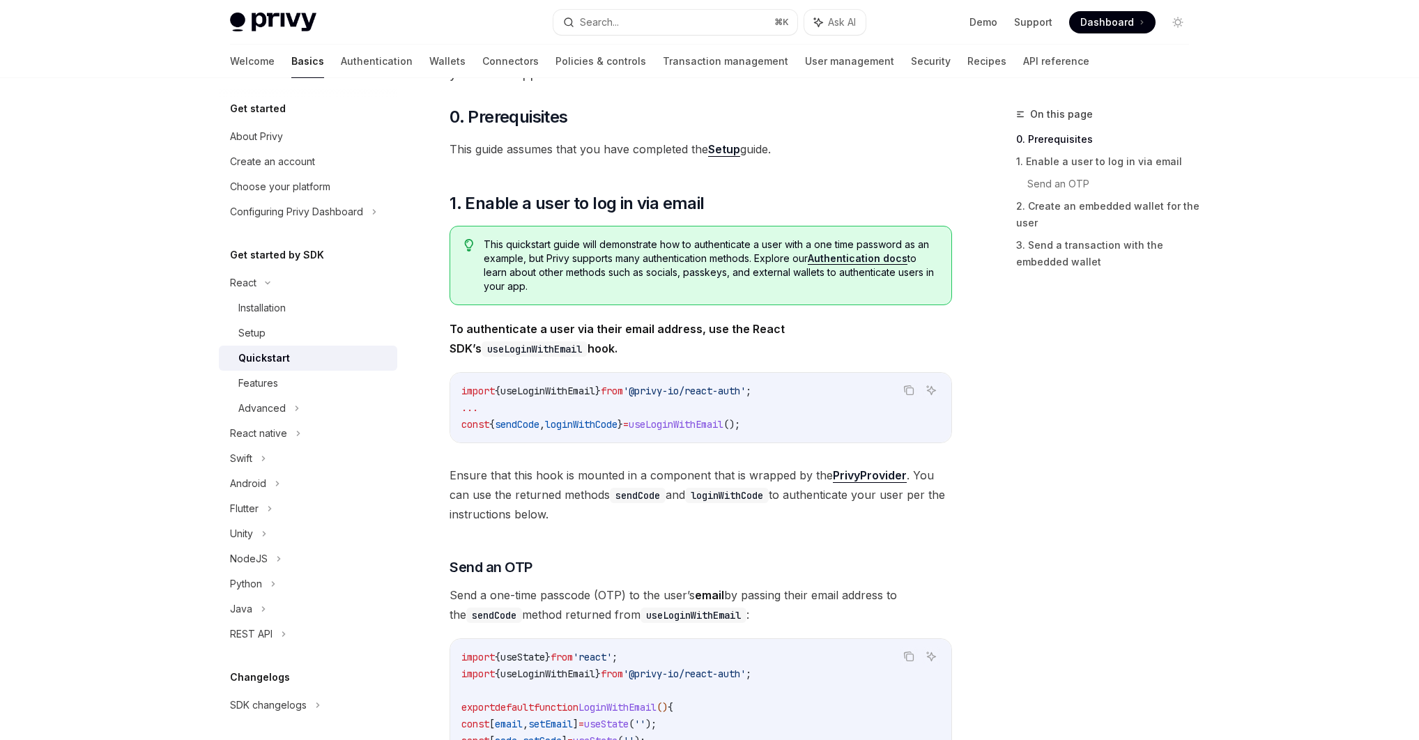
click at [733, 153] on link "Setup" at bounding box center [724, 149] width 32 height 15
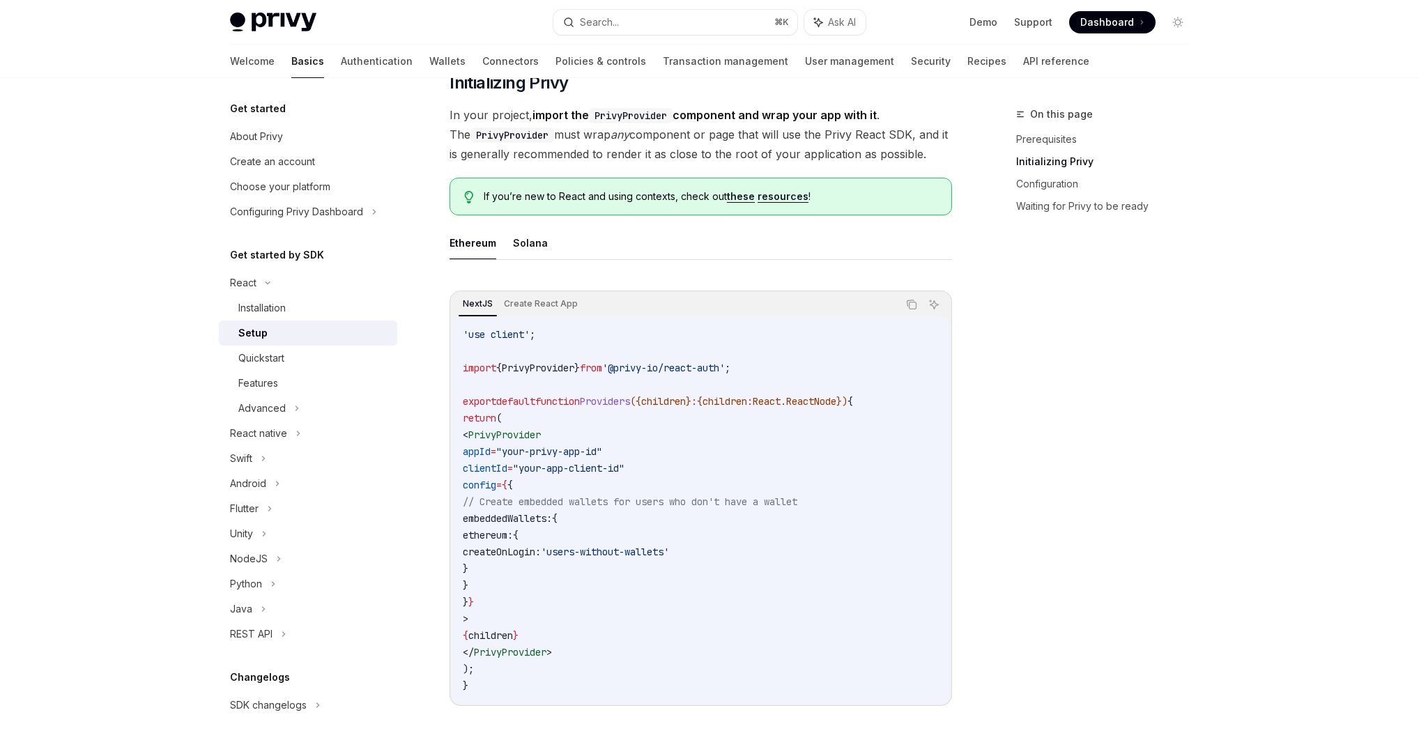
scroll to position [284, 0]
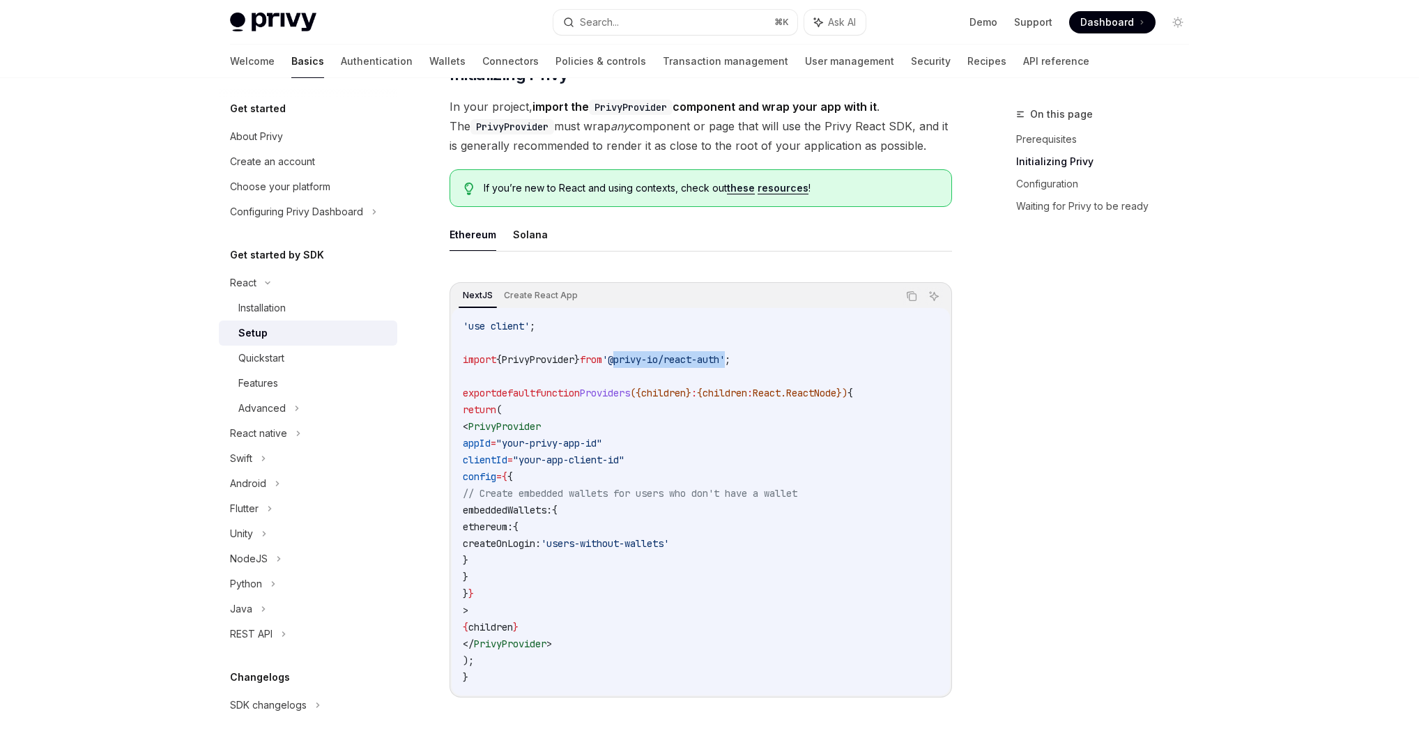
drag, startPoint x: 633, startPoint y: 362, endPoint x: 748, endPoint y: 358, distance: 115.1
click at [725, 358] on span "'@privy-io/react-auth'" at bounding box center [663, 359] width 123 height 13
copy span "@privy-io/react-auth"
click at [239, 286] on div "React" at bounding box center [243, 283] width 26 height 17
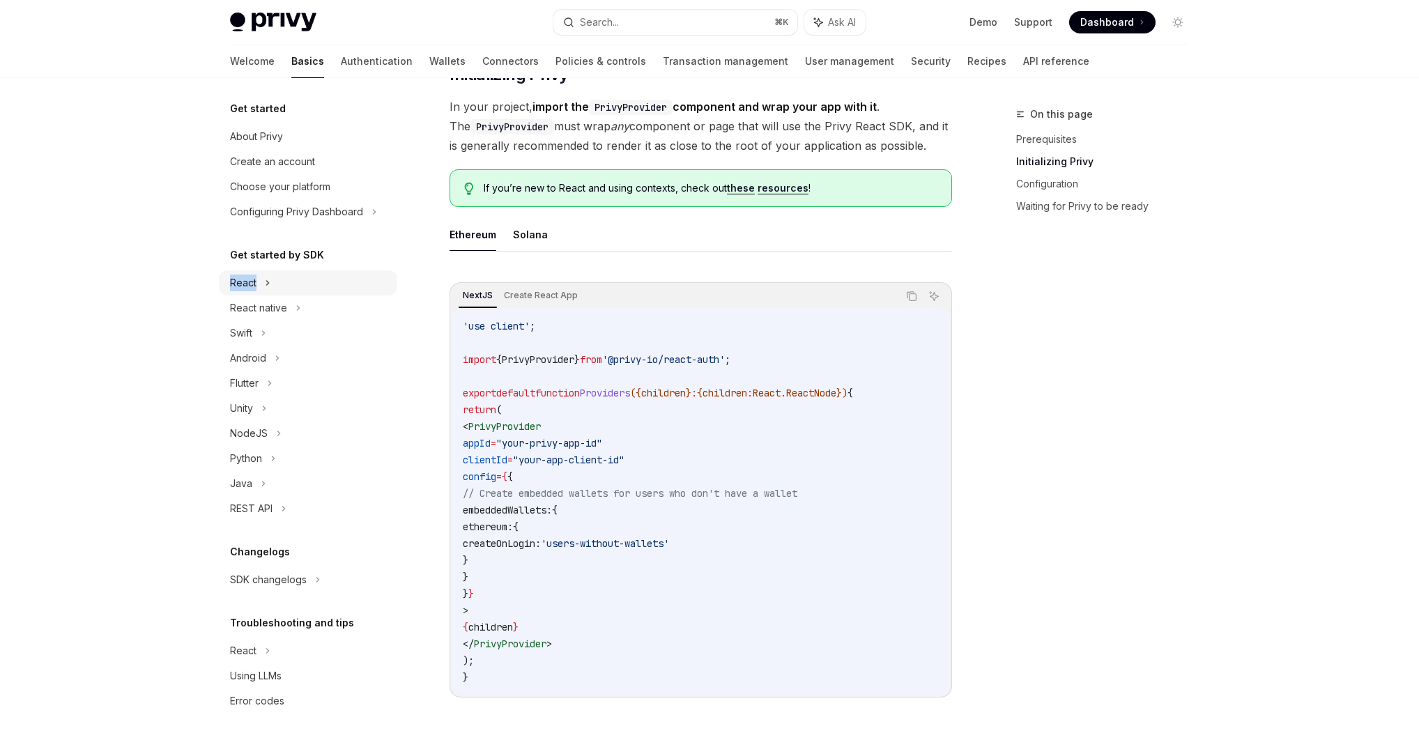
click at [239, 286] on div "React" at bounding box center [243, 283] width 26 height 17
click at [259, 305] on div "Installation" at bounding box center [261, 308] width 47 height 17
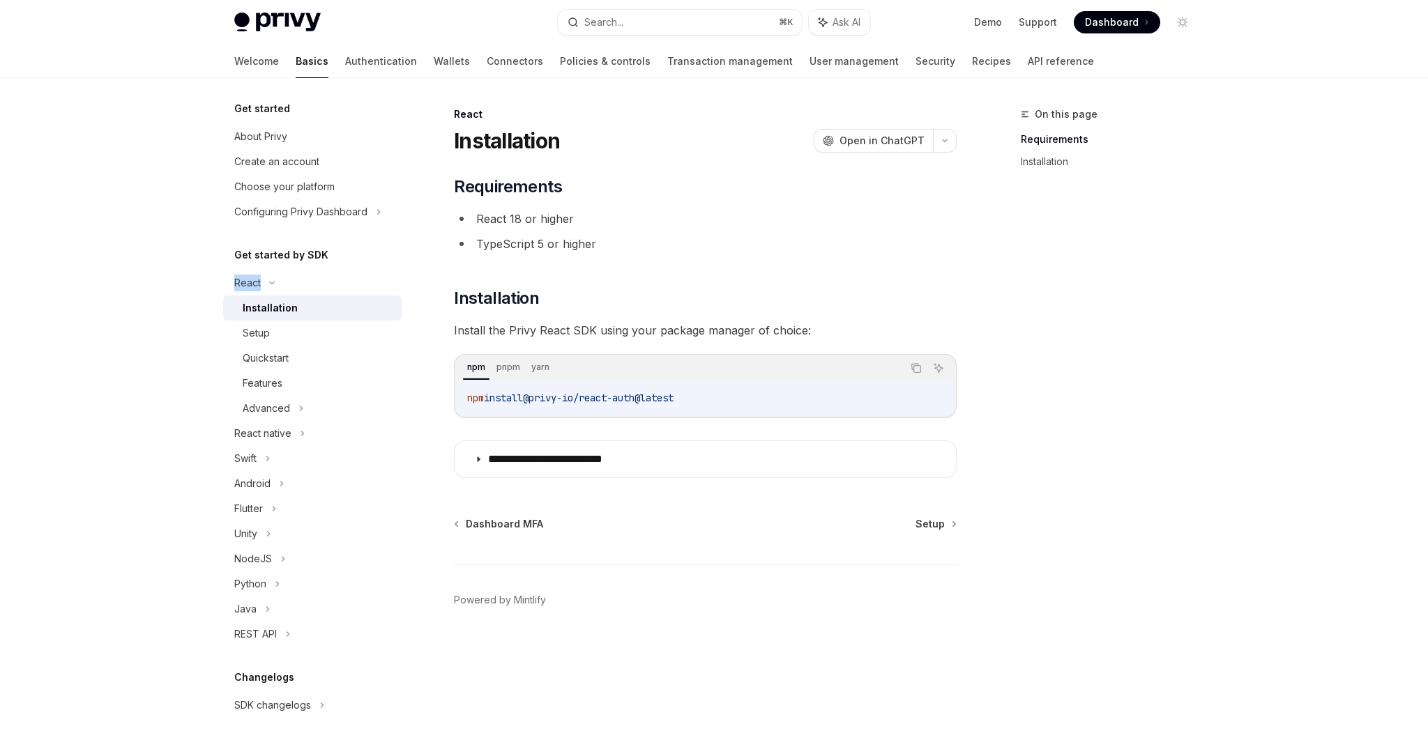
drag, startPoint x: 536, startPoint y: 396, endPoint x: 715, endPoint y: 394, distance: 179.2
click at [713, 394] on code "npm install @privy-io/react-auth@latest" at bounding box center [705, 398] width 476 height 17
click at [938, 527] on span "Setup" at bounding box center [929, 524] width 29 height 14
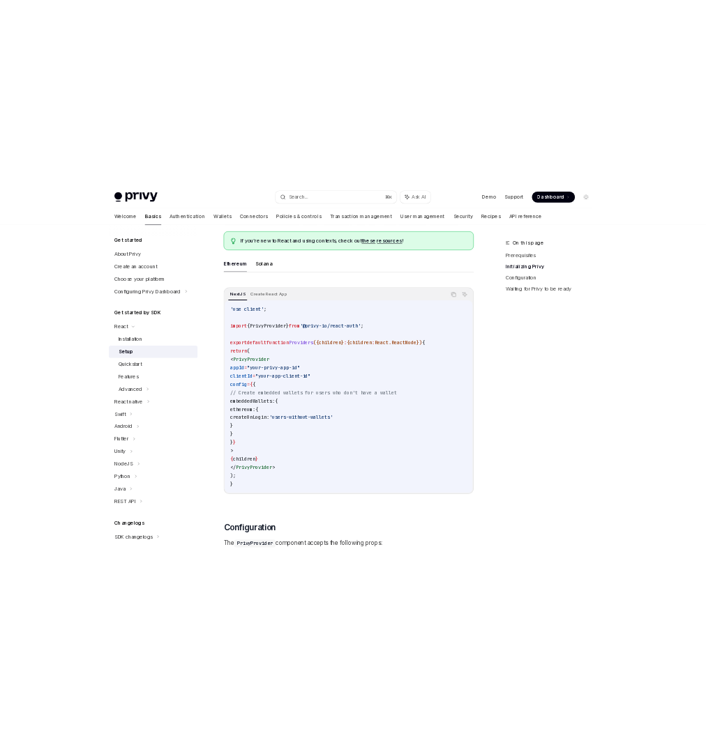
scroll to position [382, 0]
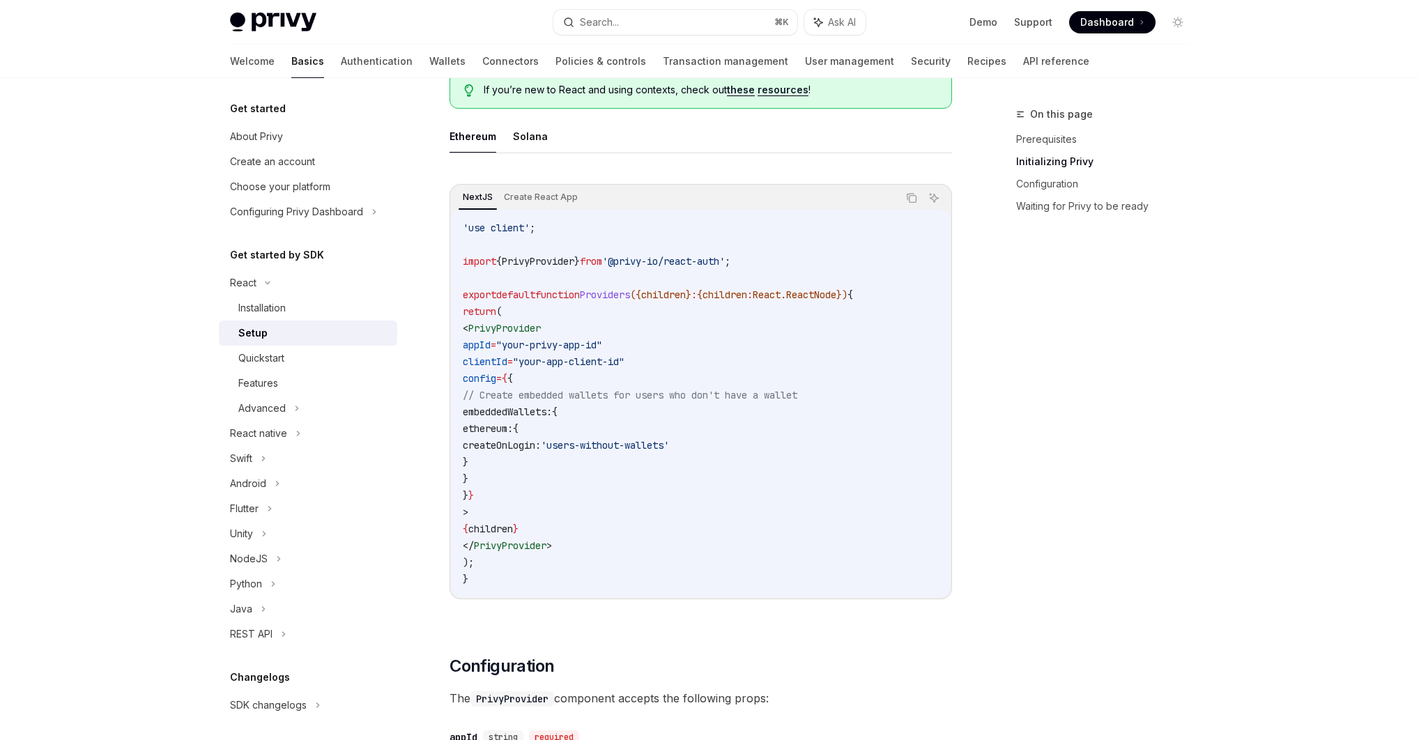
drag, startPoint x: 503, startPoint y: 513, endPoint x: 449, endPoint y: 328, distance: 193.3
copy code "< PrivyProvider appId = "your-privy-app-id" clientId = "your-app-client-id" con…"
drag, startPoint x: 574, startPoint y: 312, endPoint x: 584, endPoint y: 276, distance: 37.7
click at [574, 312] on code "'use client' ; import { PrivyProvider } from '@privy-io/react-auth' ; export de…" at bounding box center [701, 404] width 476 height 368
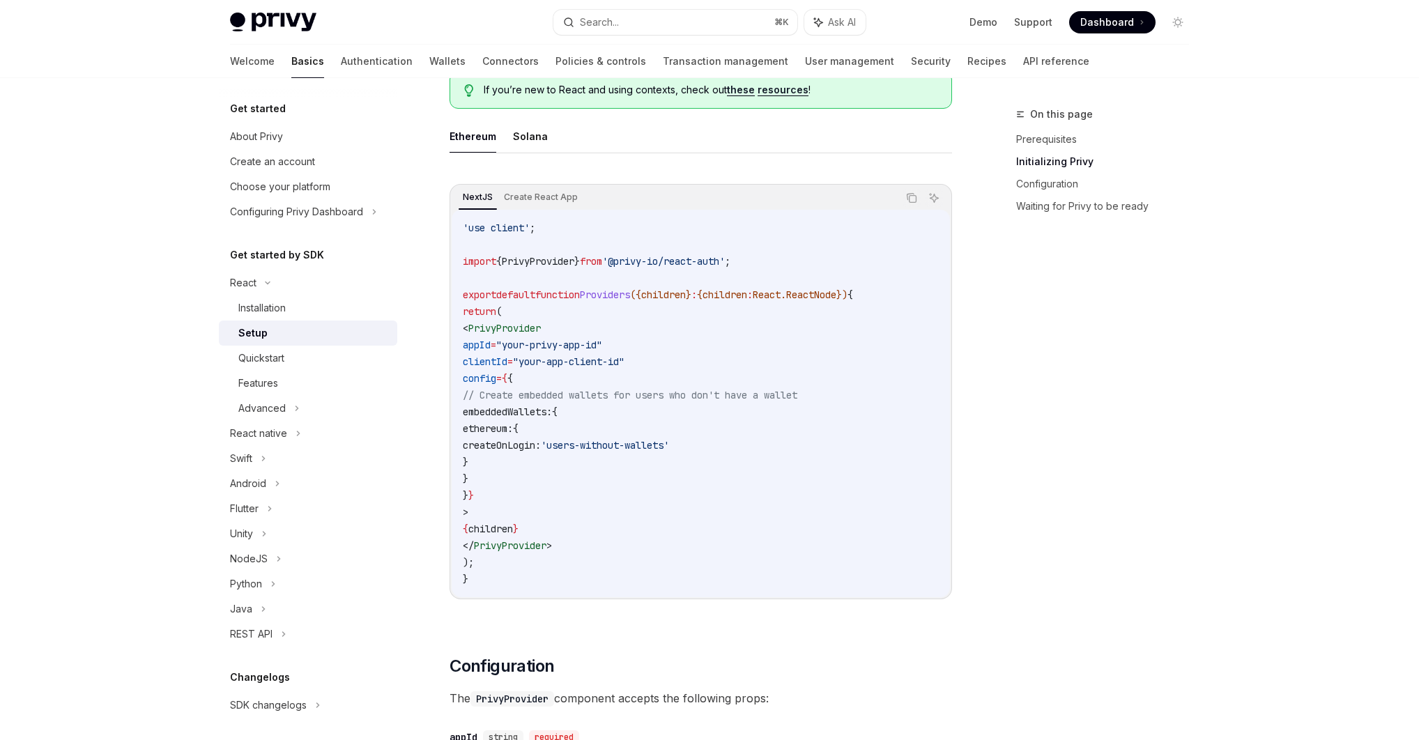
click at [580, 257] on span "}" at bounding box center [577, 261] width 6 height 13
copy code "import { PrivyProvider } from '@privy-io/react-auth' ;"
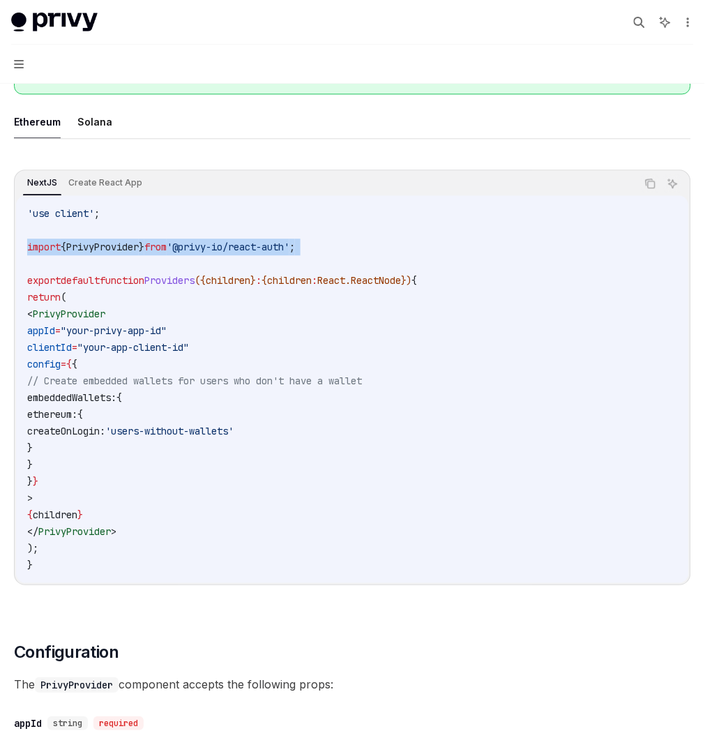
type textarea "*"
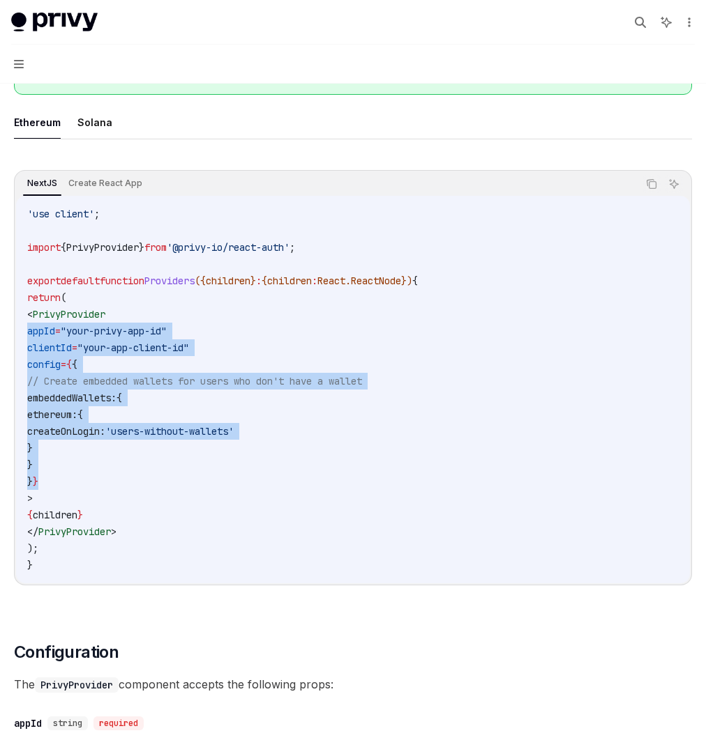
drag, startPoint x: 318, startPoint y: 515, endPoint x: 223, endPoint y: 367, distance: 175.0
copy code "appId = "your-privy-app-id" clientId = "your-app-client-id" config = { { // Cre…"
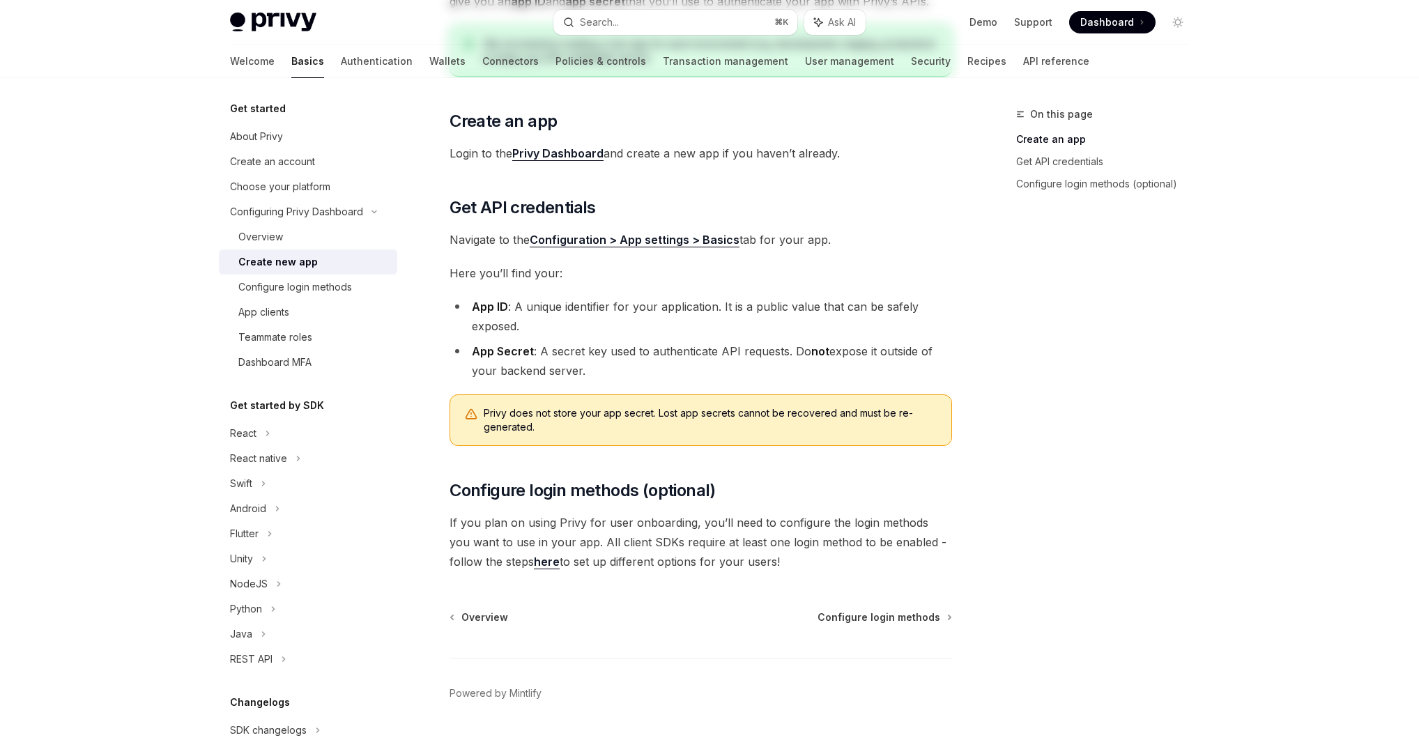
scroll to position [241, 0]
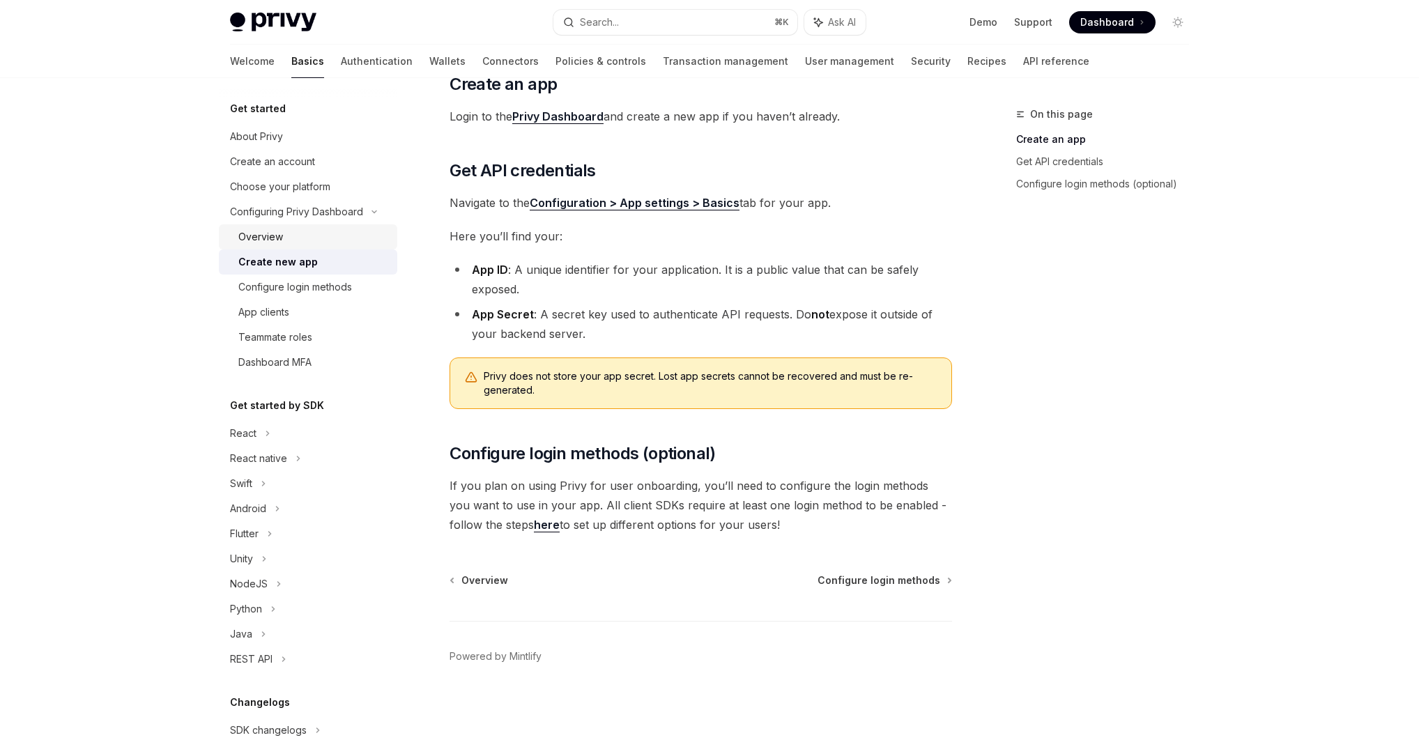
click at [314, 234] on div "Overview" at bounding box center [313, 237] width 151 height 17
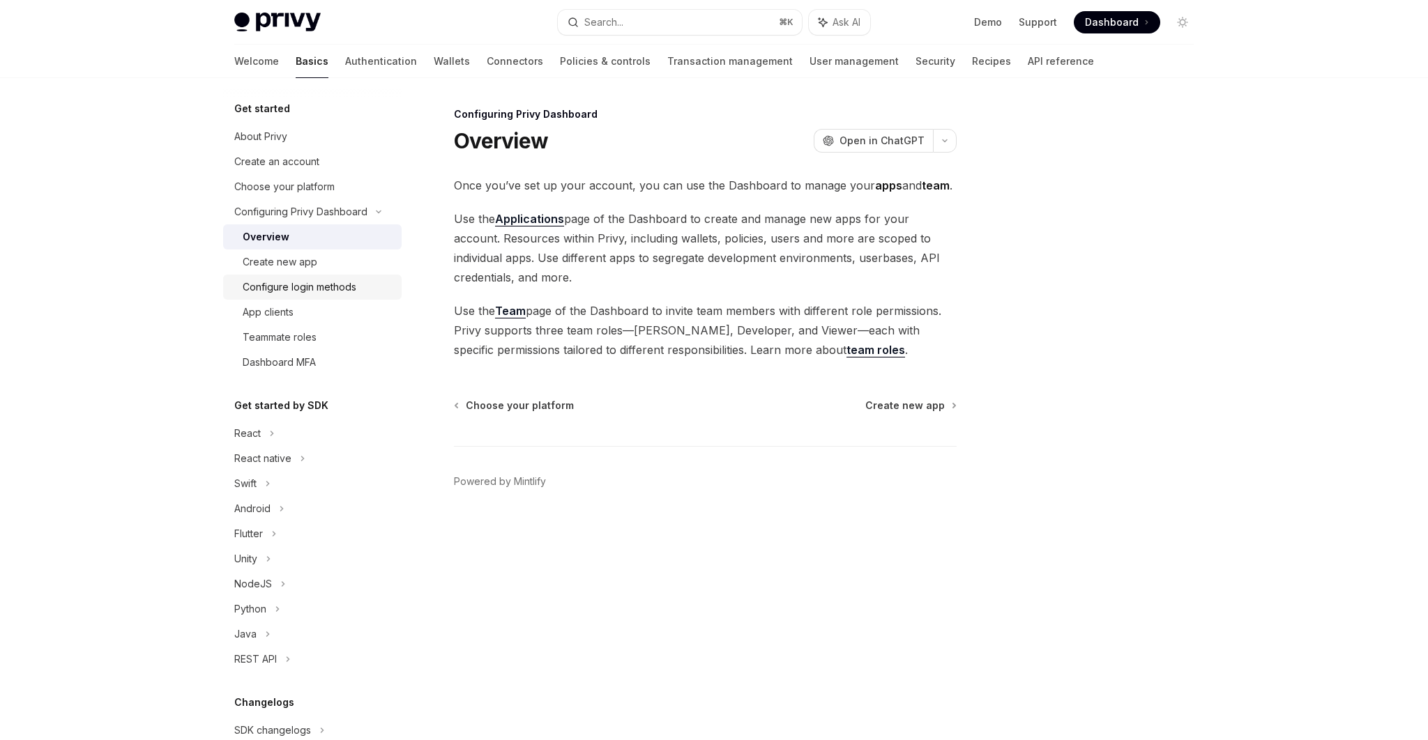
click at [317, 291] on div "Configure login methods" at bounding box center [300, 287] width 114 height 17
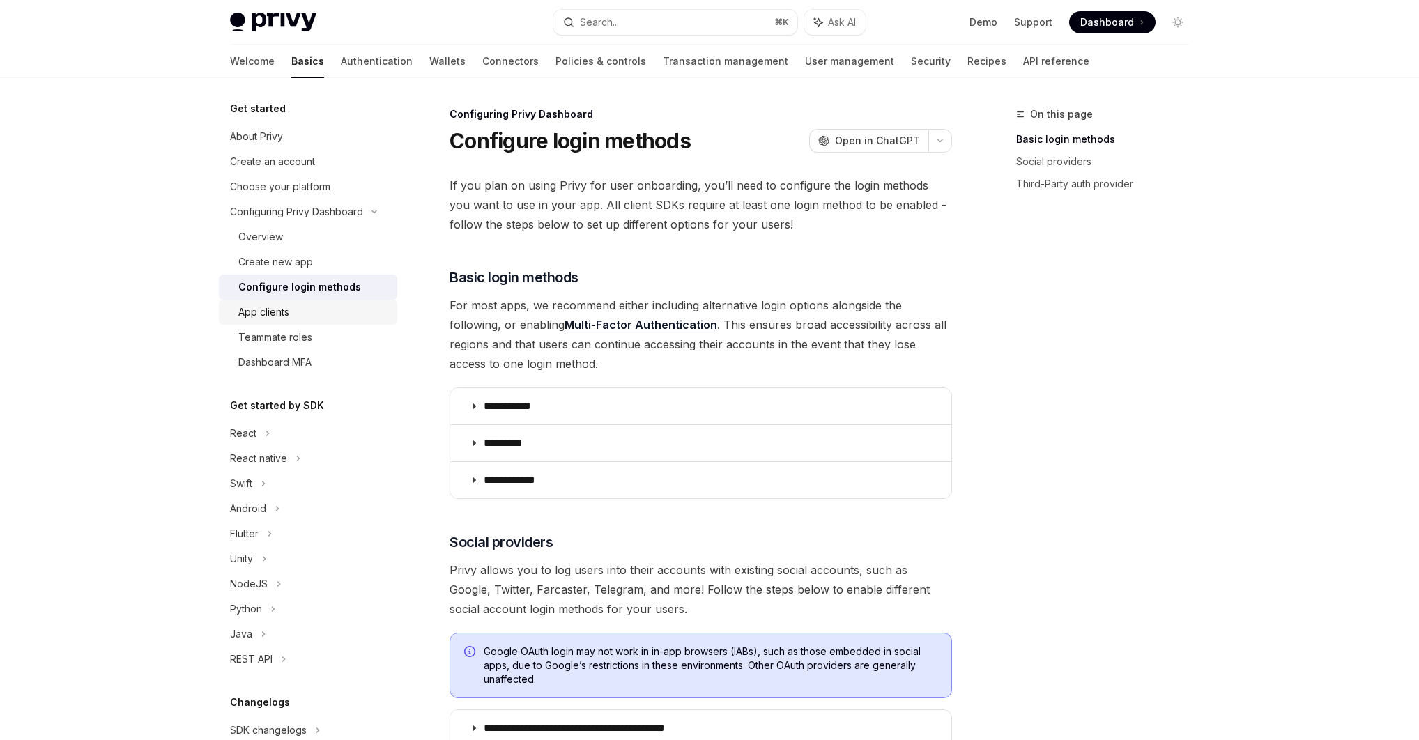
click at [288, 309] on div "App clients" at bounding box center [263, 312] width 51 height 17
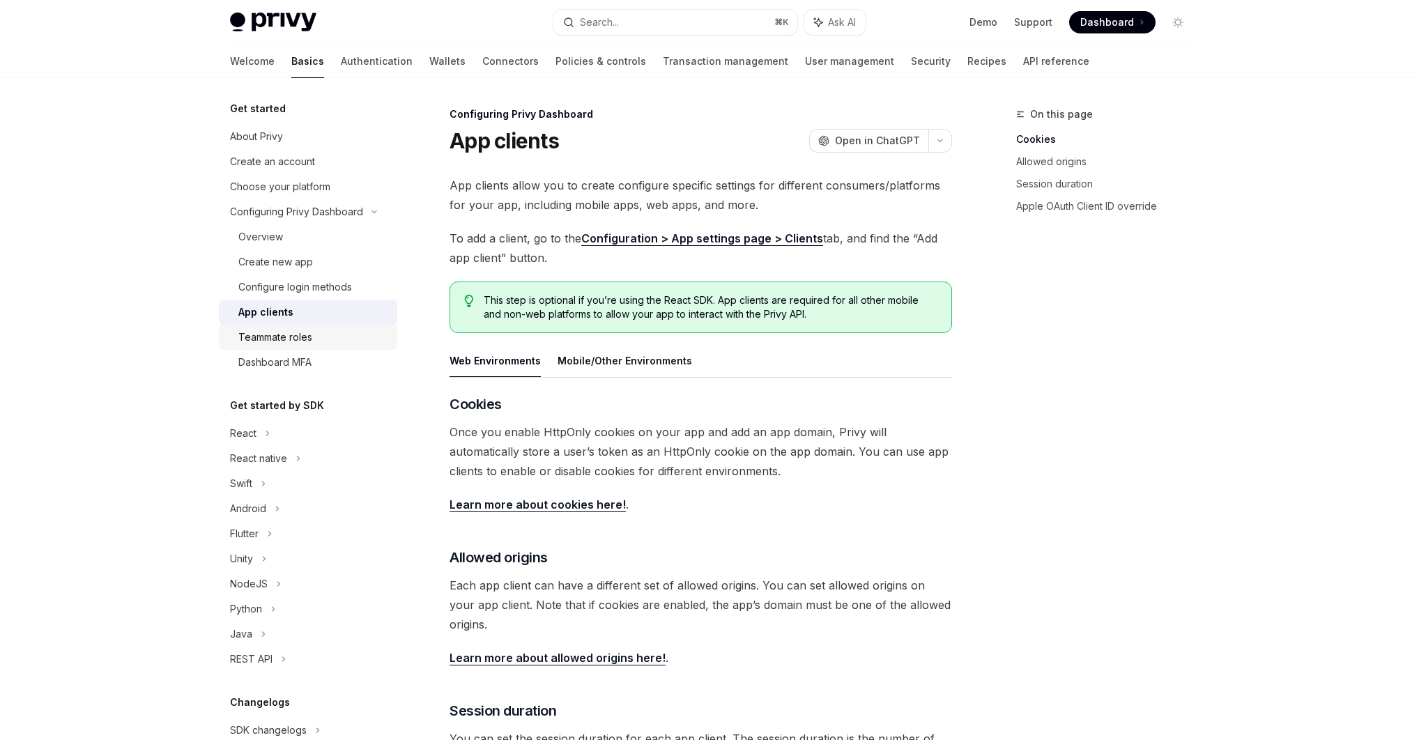
click at [271, 328] on link "Teammate roles" at bounding box center [308, 337] width 178 height 25
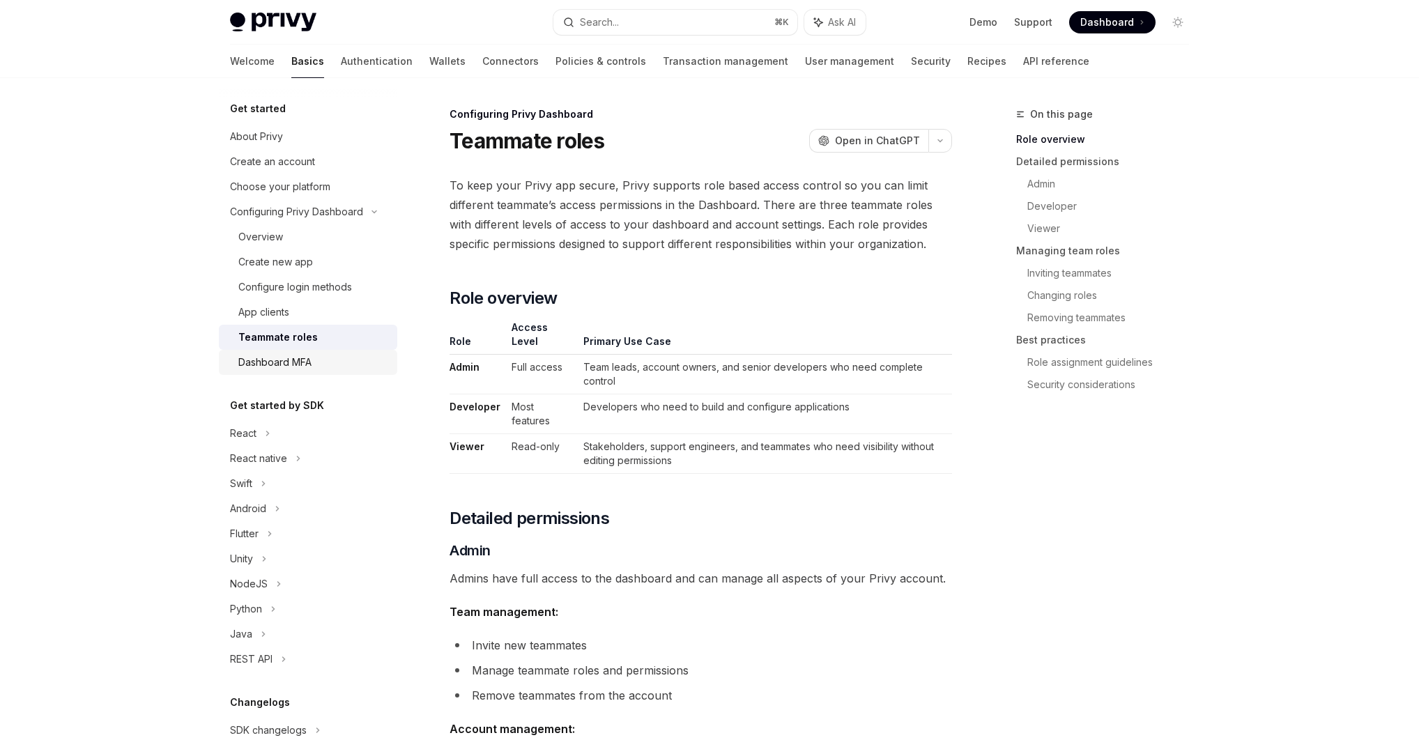
click at [294, 369] on div "Dashboard MFA" at bounding box center [274, 362] width 73 height 17
type textarea "*"
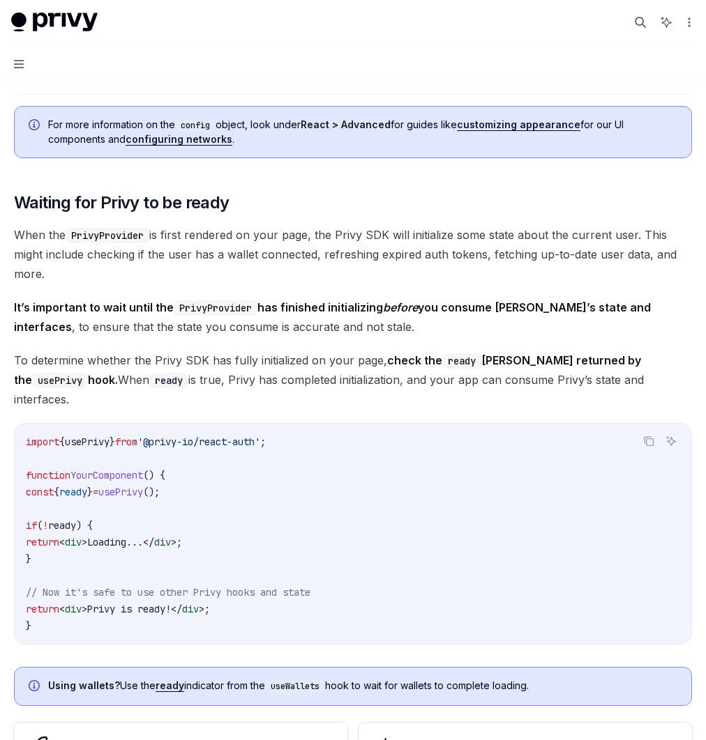
scroll to position [1210, 0]
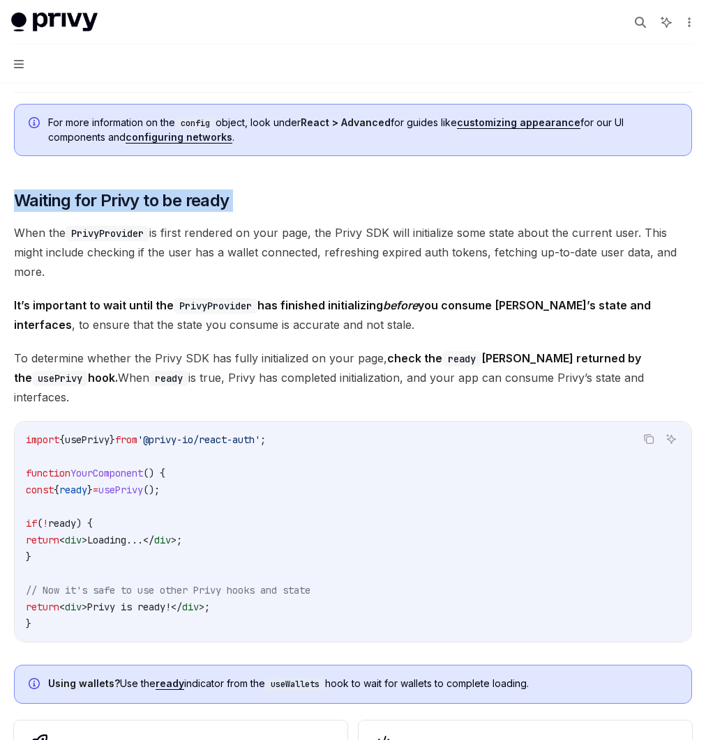
drag, startPoint x: 275, startPoint y: 247, endPoint x: 563, endPoint y: 273, distance: 289.8
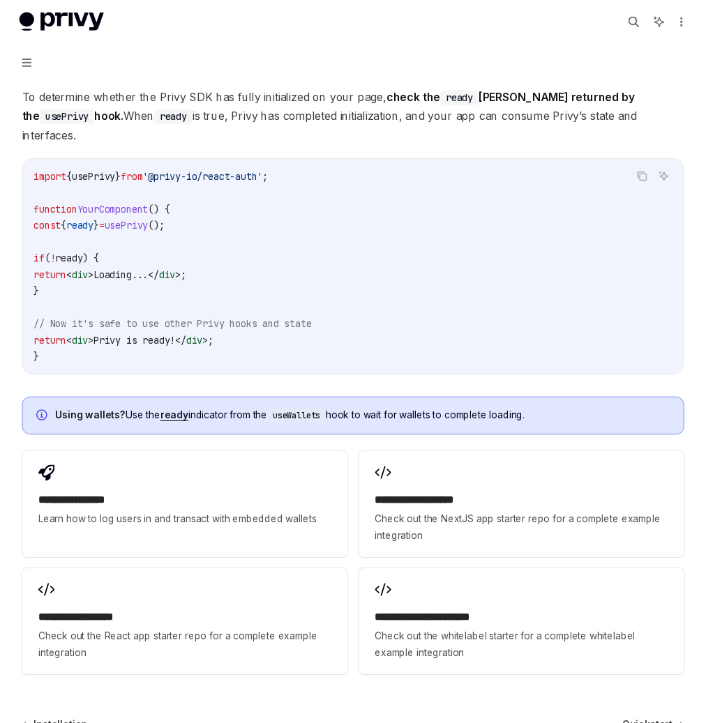
scroll to position [1471, 0]
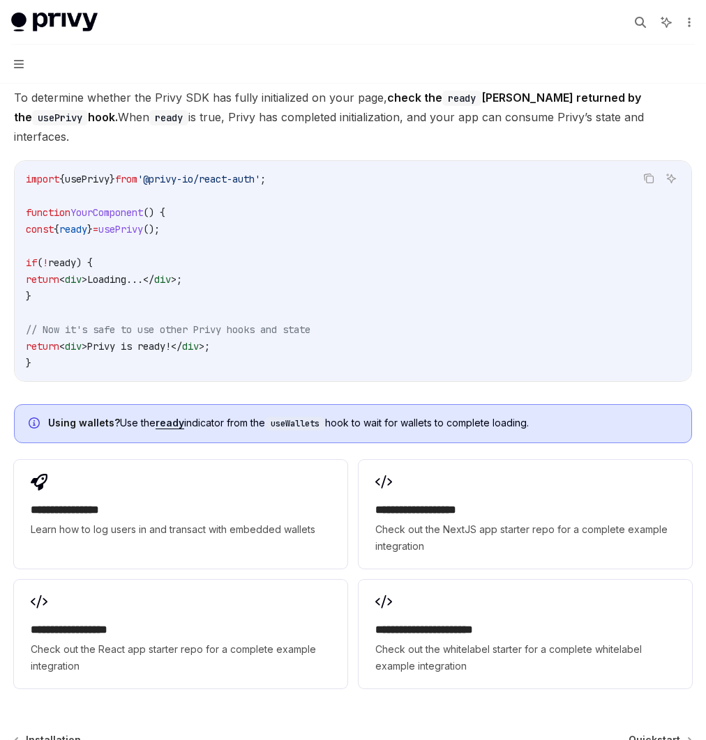
click at [87, 236] on span "ready" at bounding box center [73, 229] width 28 height 13
copy code "const { ready } = usePrivy ();"
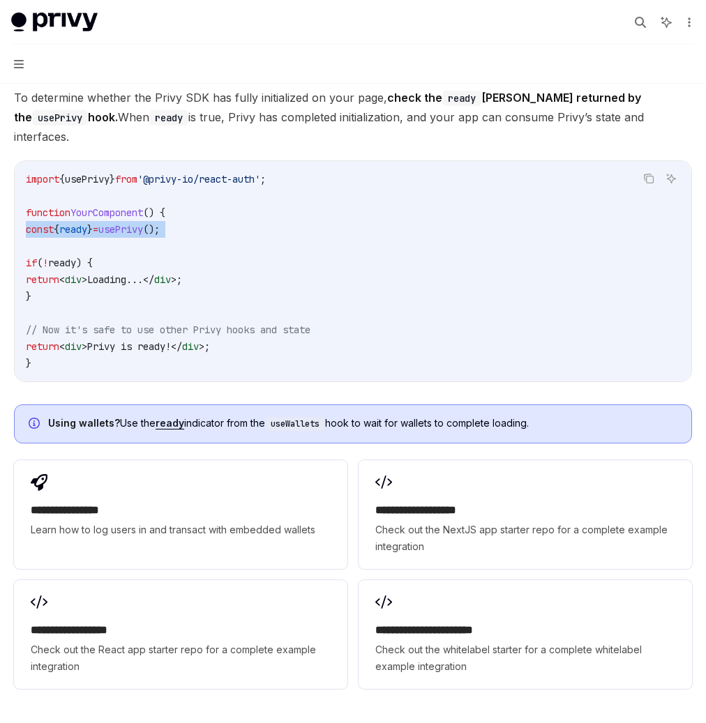
type textarea "*"
click at [0, 0] on span "Dashboard" at bounding box center [0, 0] width 0 height 0
